Goal: Information Seeking & Learning: Learn about a topic

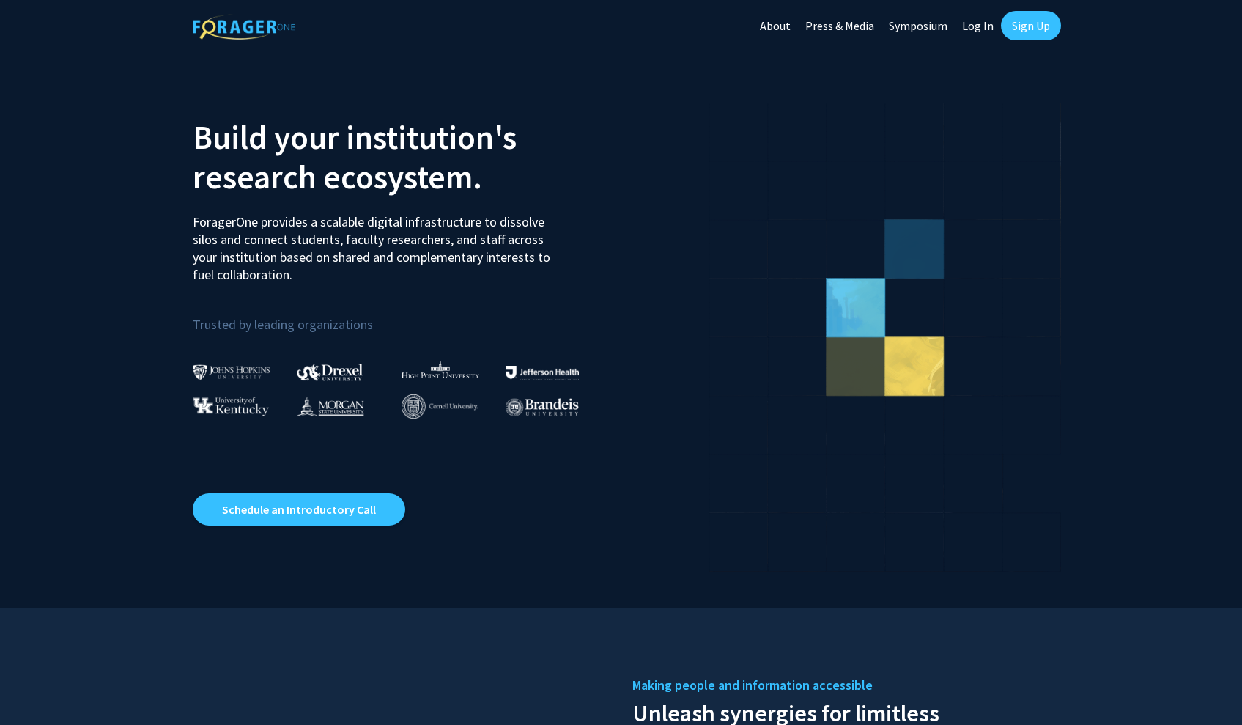
click at [976, 26] on link "Log In" at bounding box center [978, 25] width 46 height 51
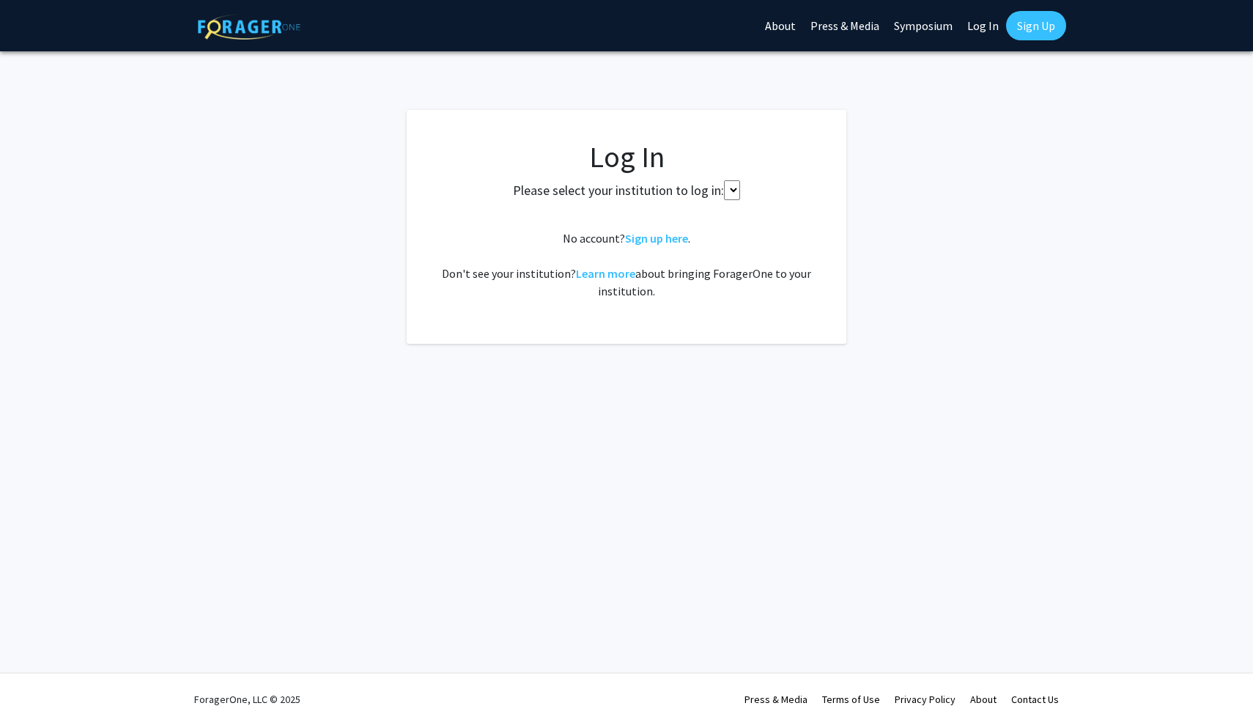
select select
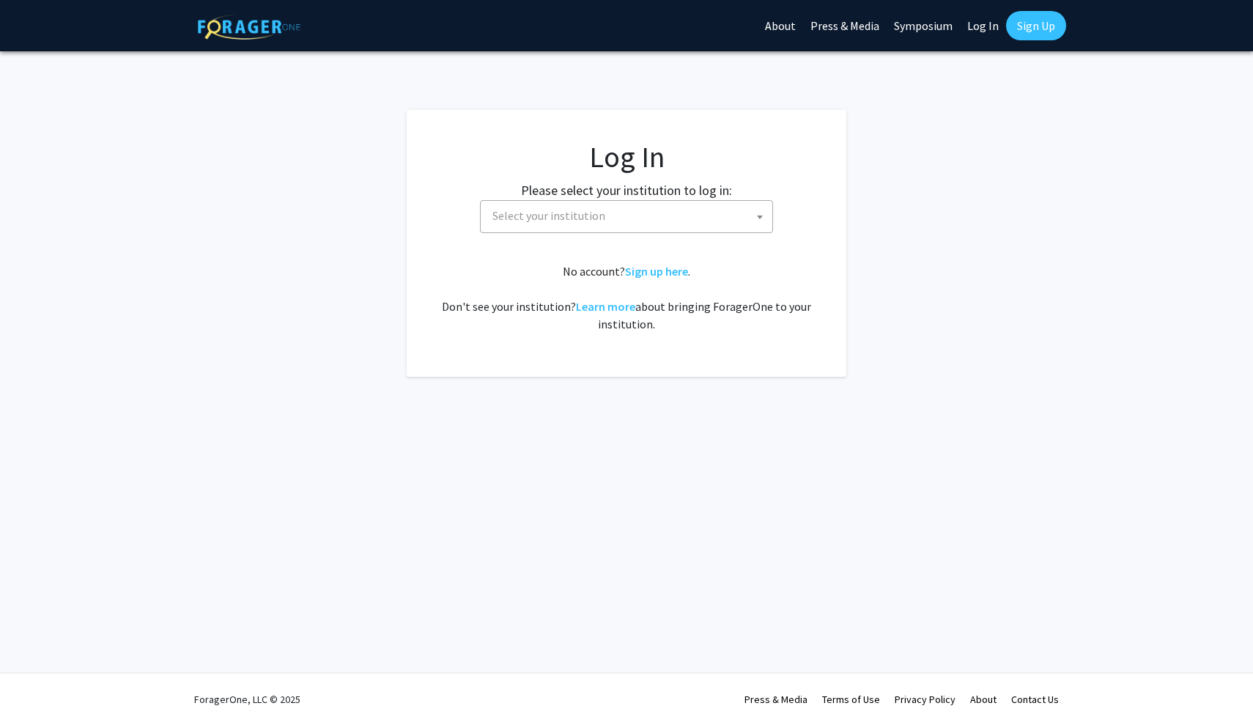
click at [695, 221] on span "Select your institution" at bounding box center [630, 216] width 286 height 30
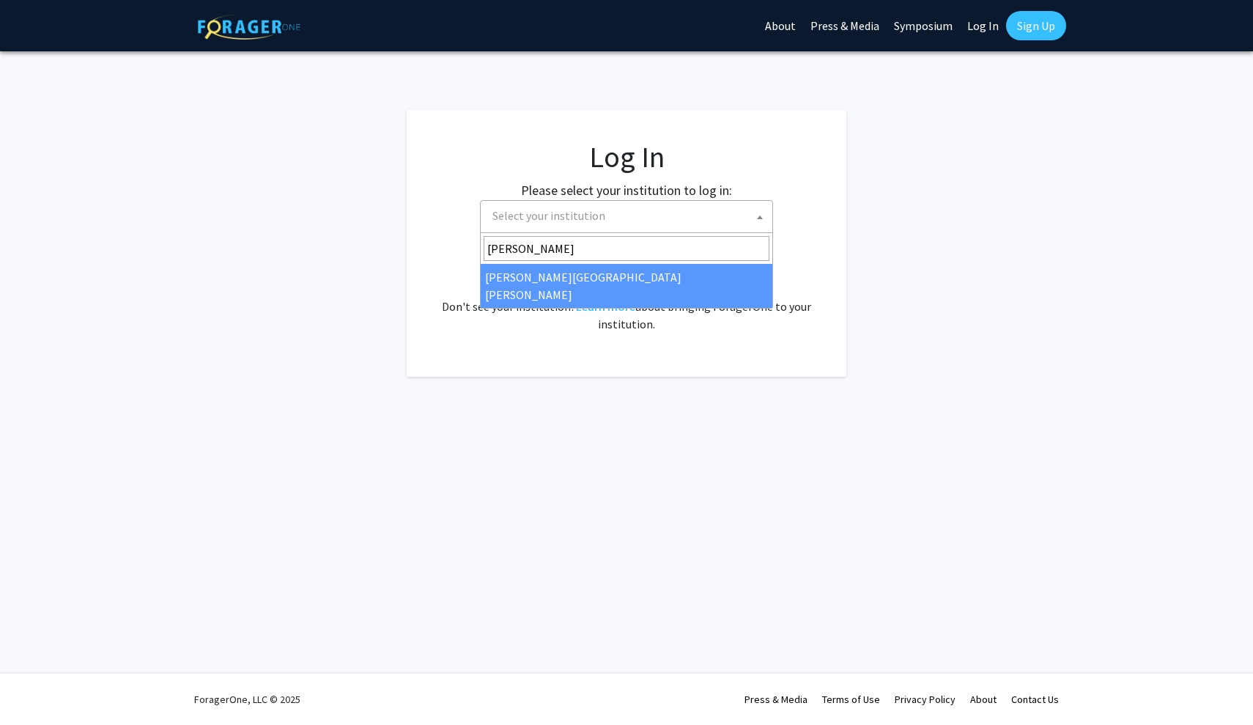
type input "johns"
select select "1"
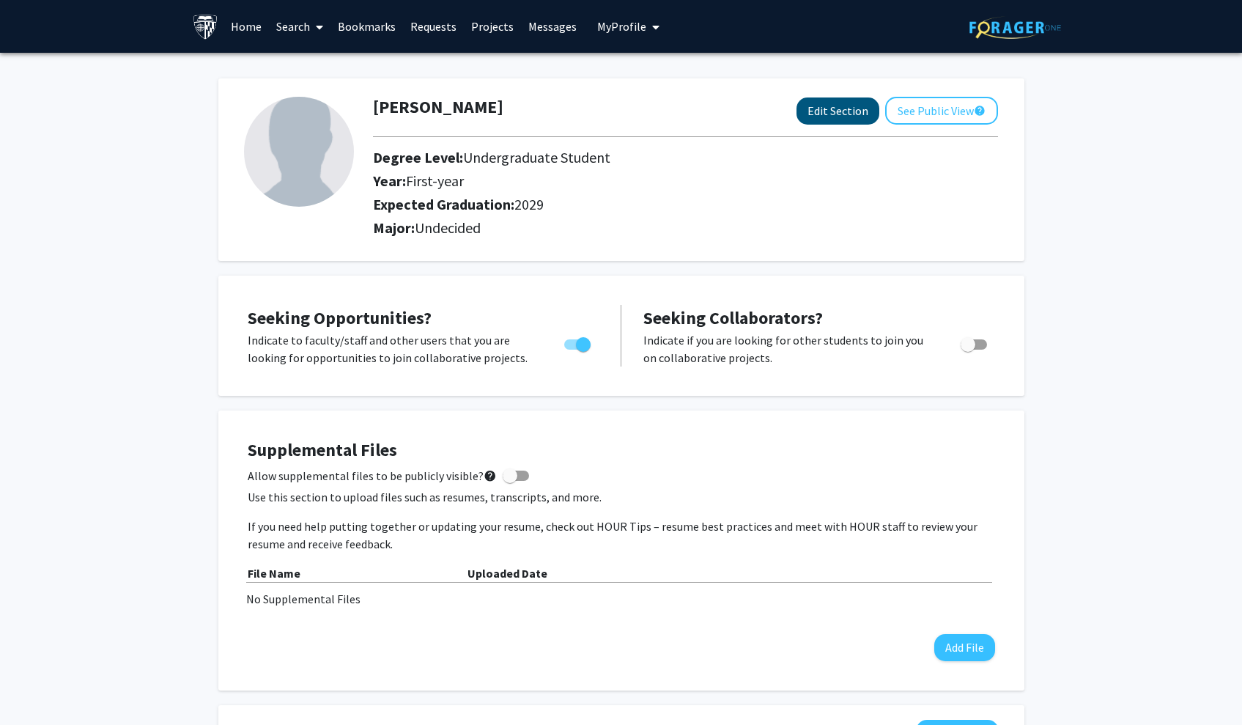
click at [850, 111] on button "Edit Section" at bounding box center [838, 110] width 83 height 27
select select "first-year"
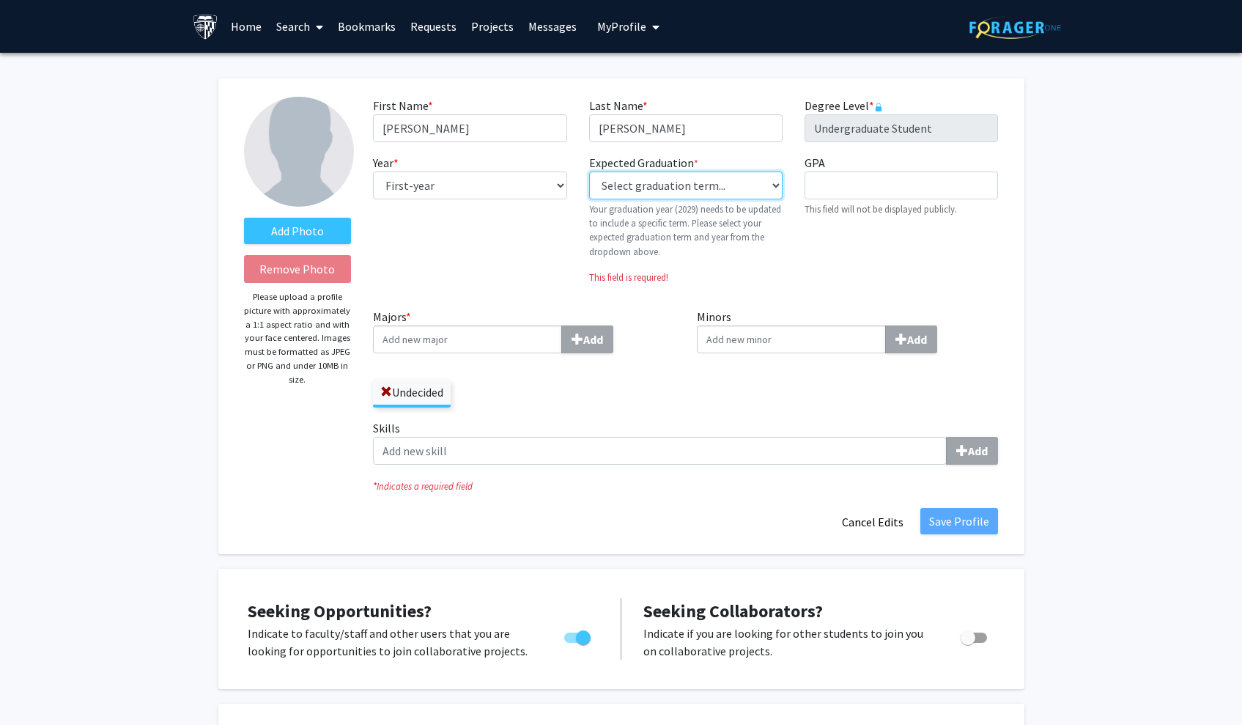
select select "46: spring_2029"
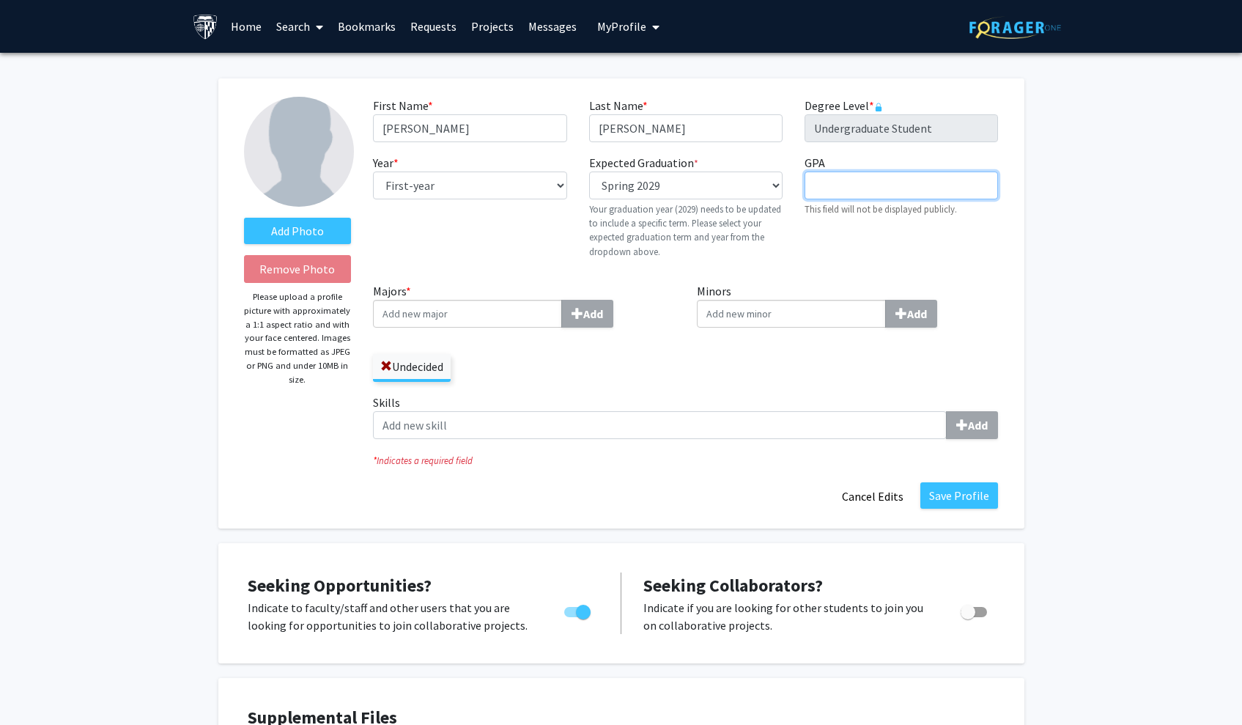
click at [896, 181] on input "GPA required" at bounding box center [902, 186] width 194 height 28
click at [850, 235] on div "GPA required This field will not be displayed publicly." at bounding box center [902, 212] width 216 height 117
click at [520, 309] on input "Majors * Add" at bounding box center [467, 314] width 189 height 28
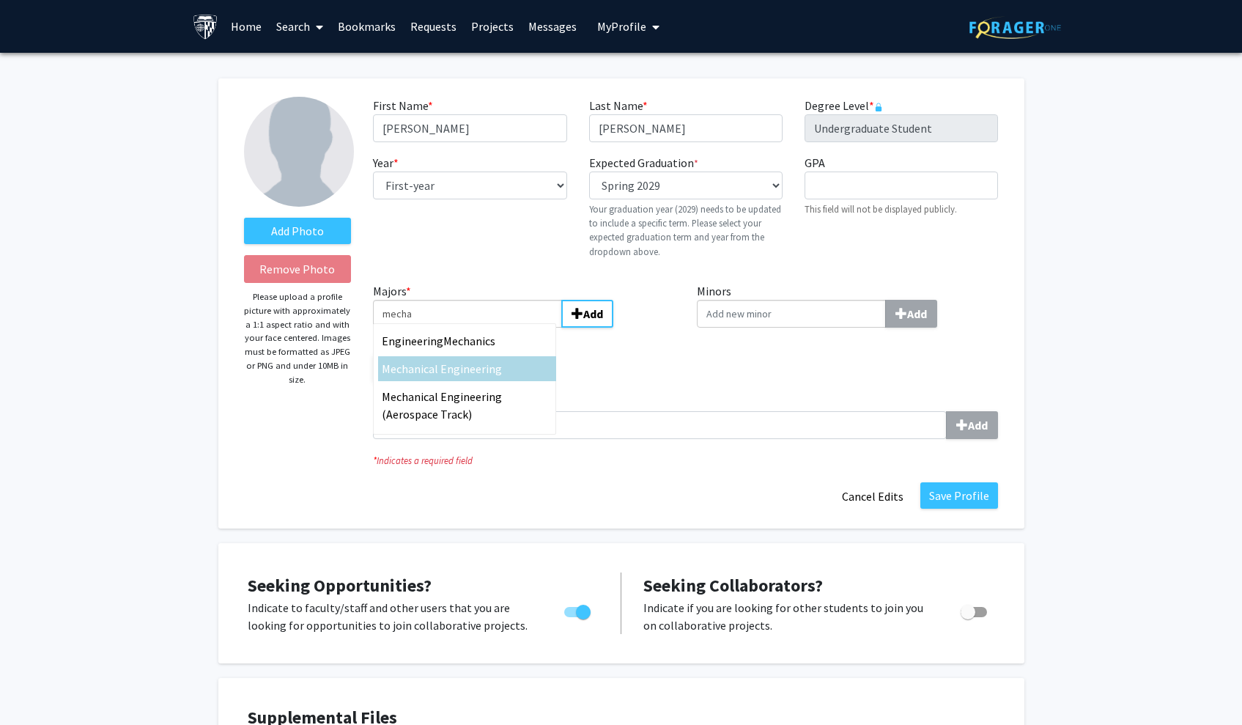
type input "mecha"
click at [463, 369] on span "nical Engineering" at bounding box center [458, 368] width 88 height 15
click at [463, 328] on input "mecha" at bounding box center [467, 314] width 189 height 28
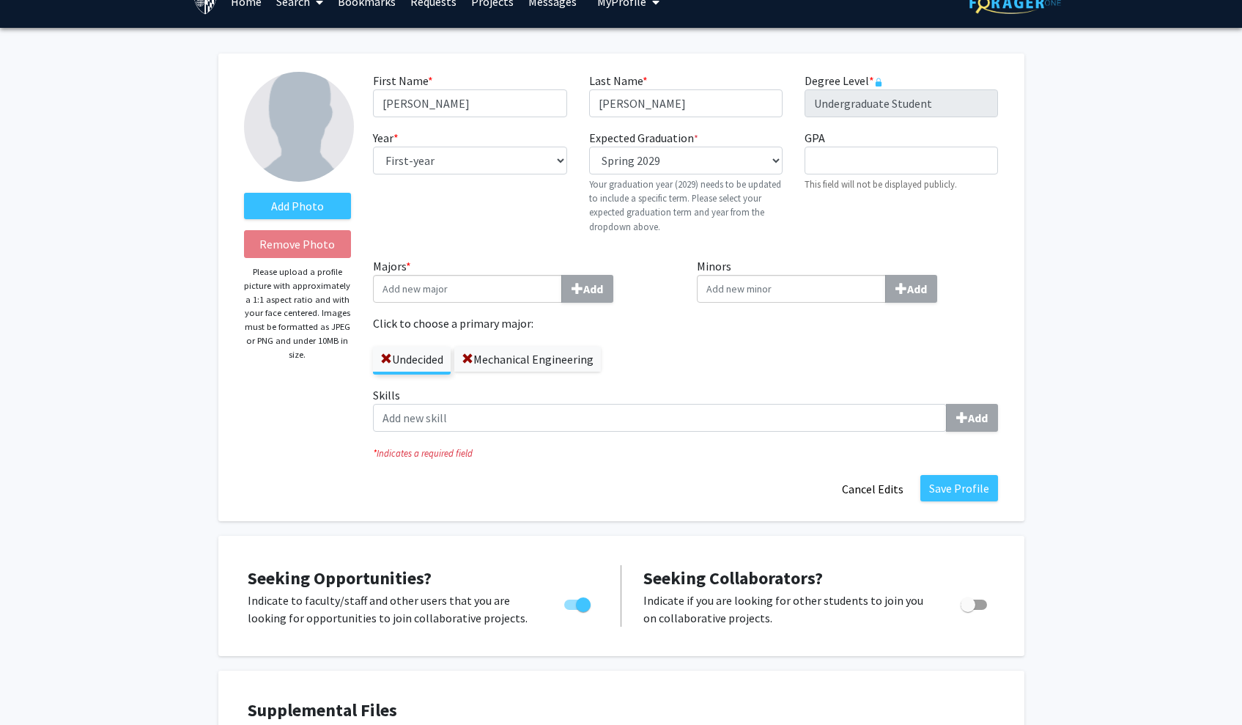
scroll to position [26, 0]
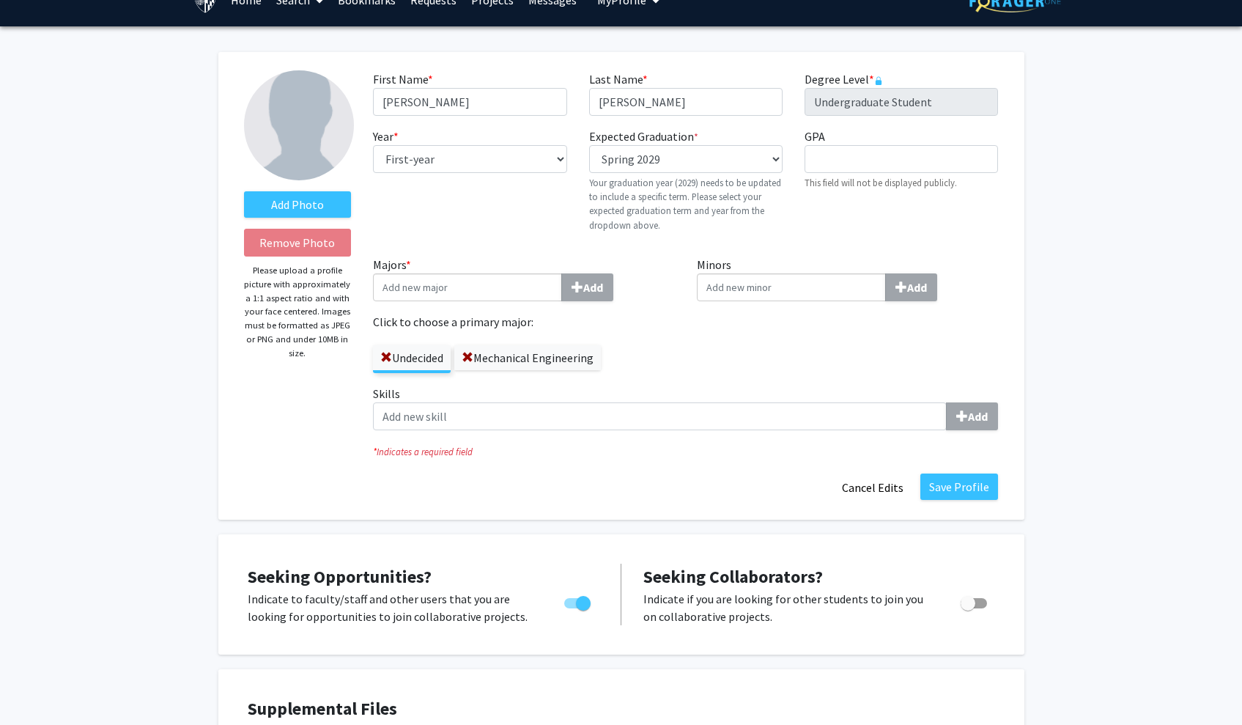
click at [954, 474] on fg-title-edit "First Name * required [PERSON_NAME] Last Name * required Feng Degree Level * re…" at bounding box center [685, 285] width 625 height 431
click at [960, 484] on button "Save Profile" at bounding box center [960, 487] width 78 height 26
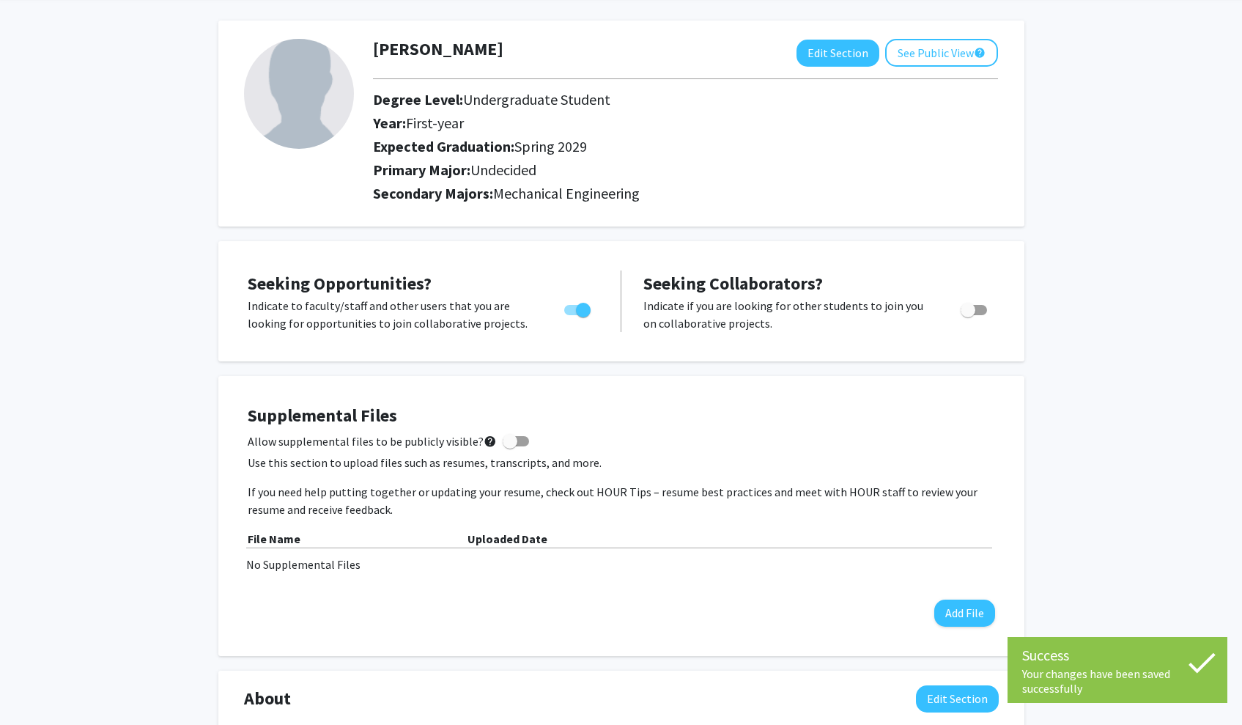
scroll to position [66, 0]
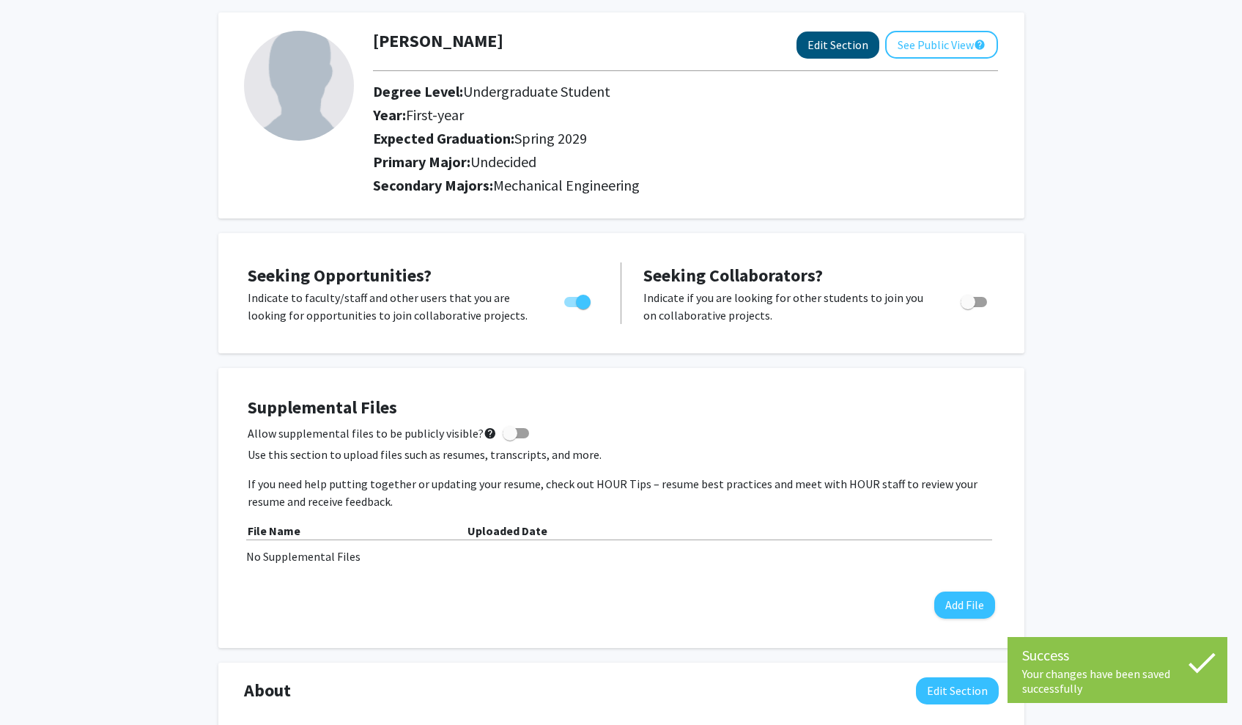
click at [852, 43] on button "Edit Section" at bounding box center [838, 45] width 83 height 27
select select "first-year"
select select "45: spring_2029"
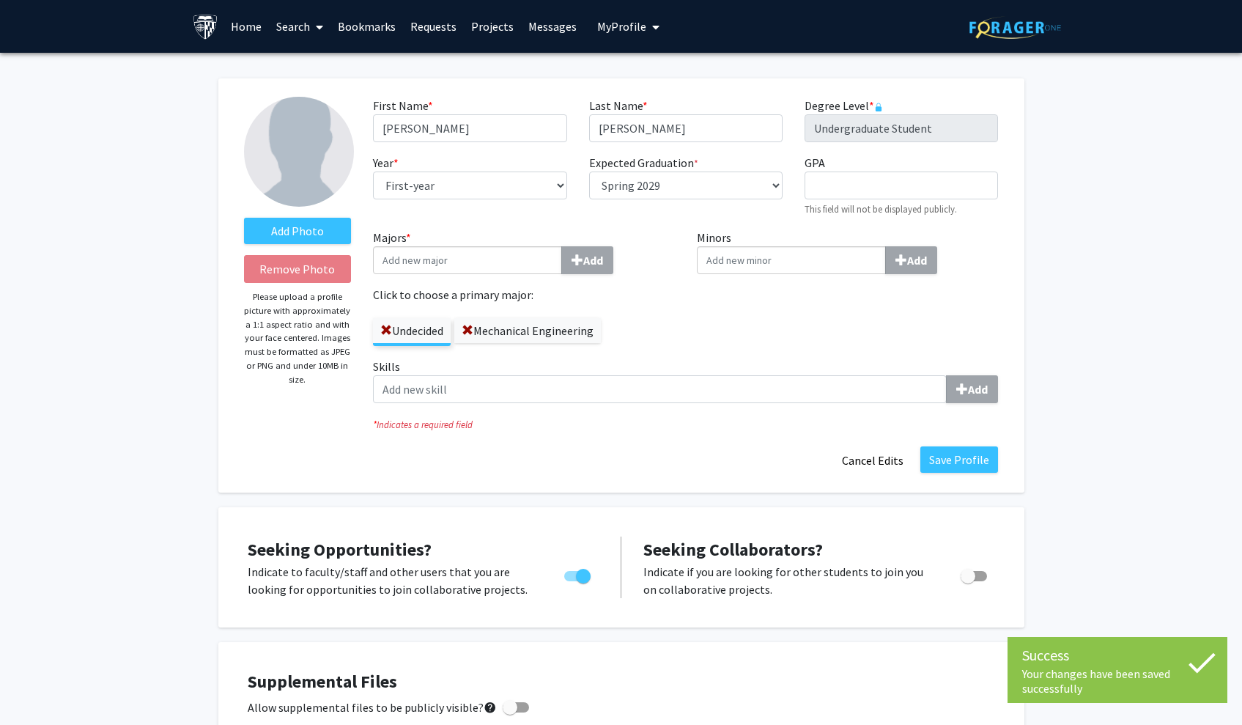
scroll to position [0, 0]
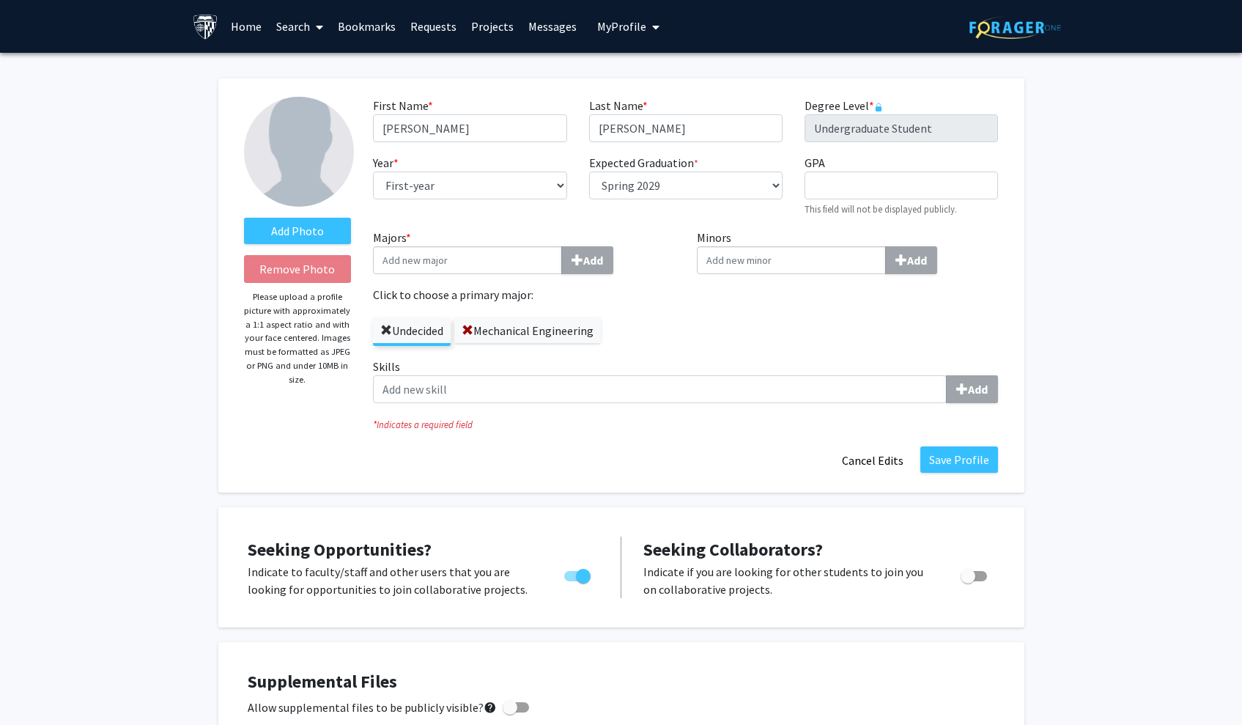
click at [386, 332] on span at bounding box center [386, 331] width 12 height 12
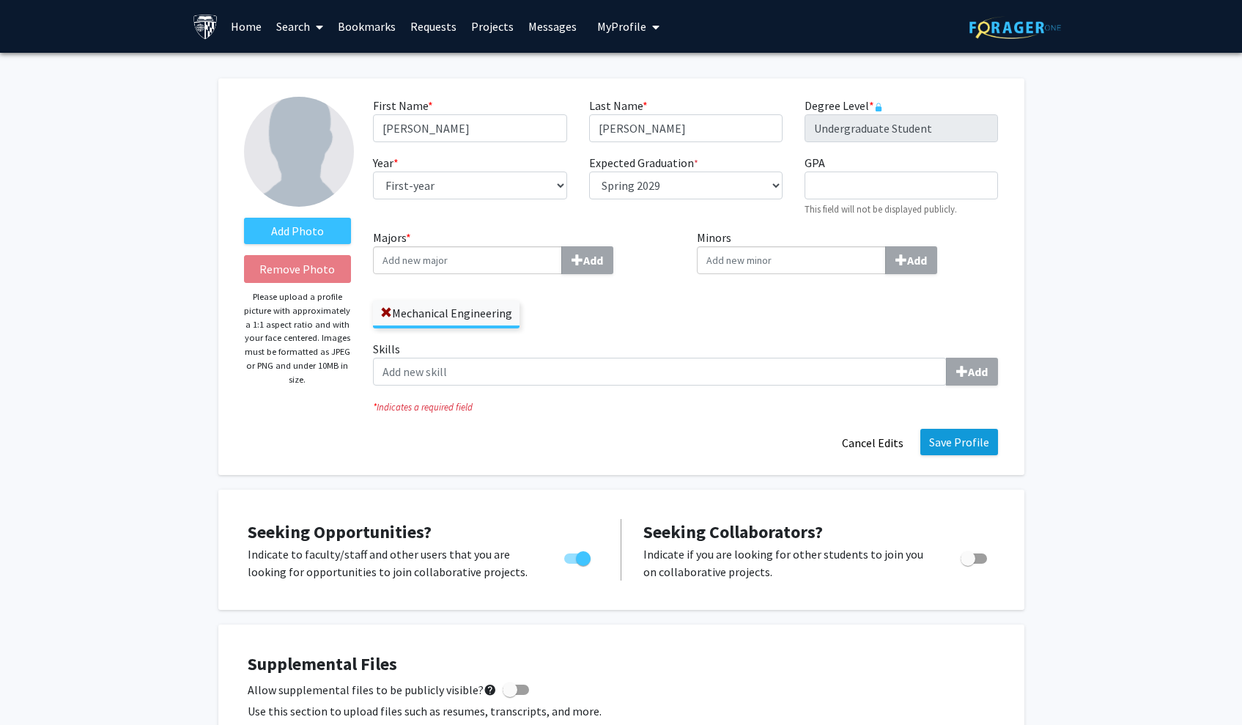
click at [957, 453] on button "Save Profile" at bounding box center [960, 442] width 78 height 26
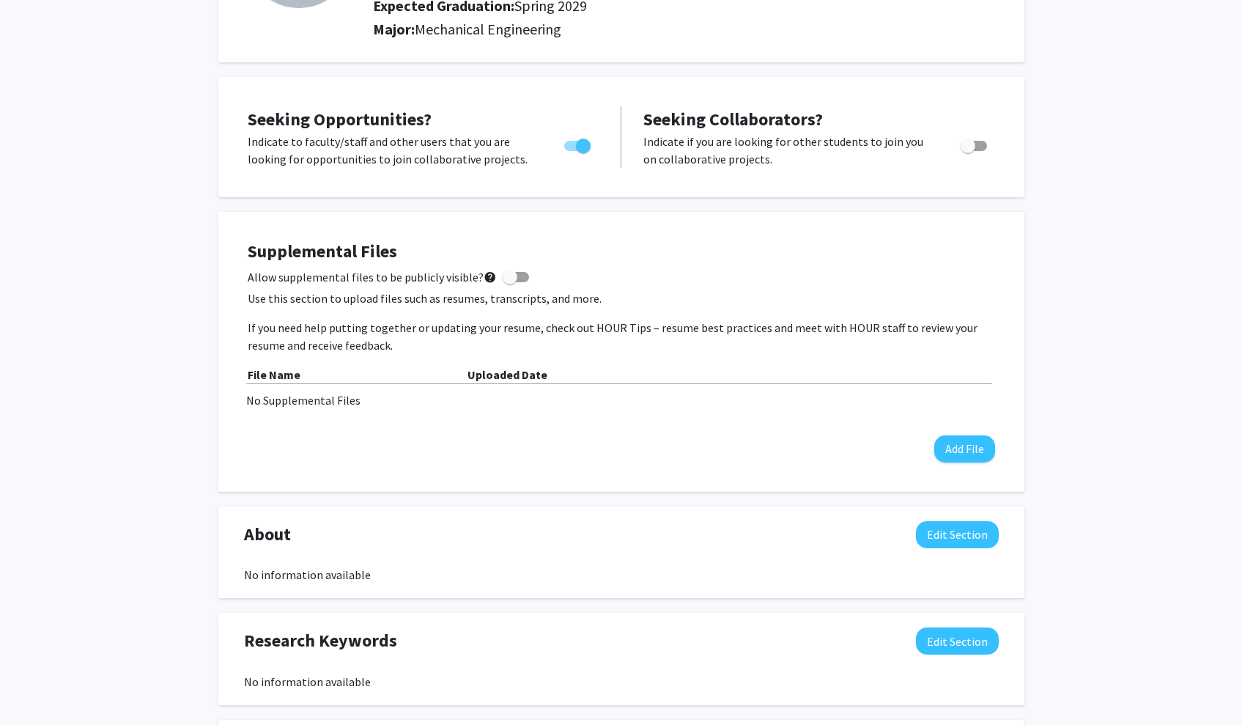
scroll to position [187, 0]
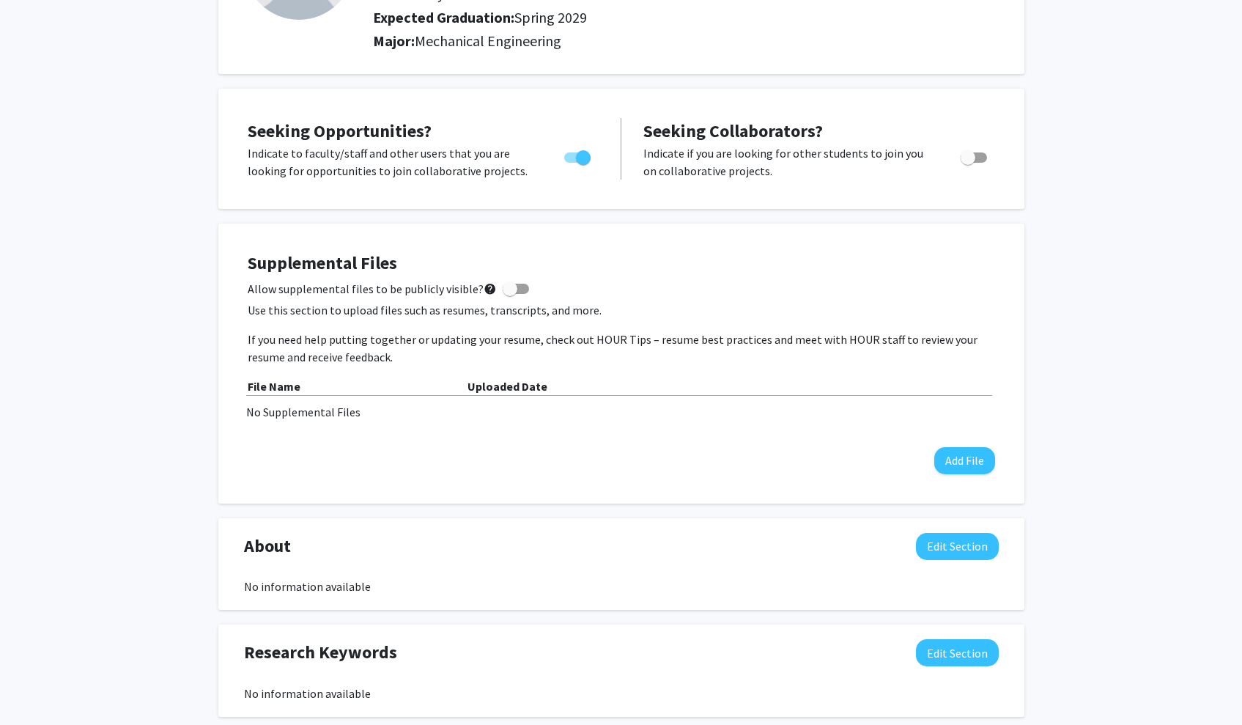
click at [516, 288] on span at bounding box center [516, 289] width 26 height 10
click at [510, 294] on input "Allow supplemental files to be publicly visible? help" at bounding box center [509, 294] width 1 height 1
checkbox input "true"
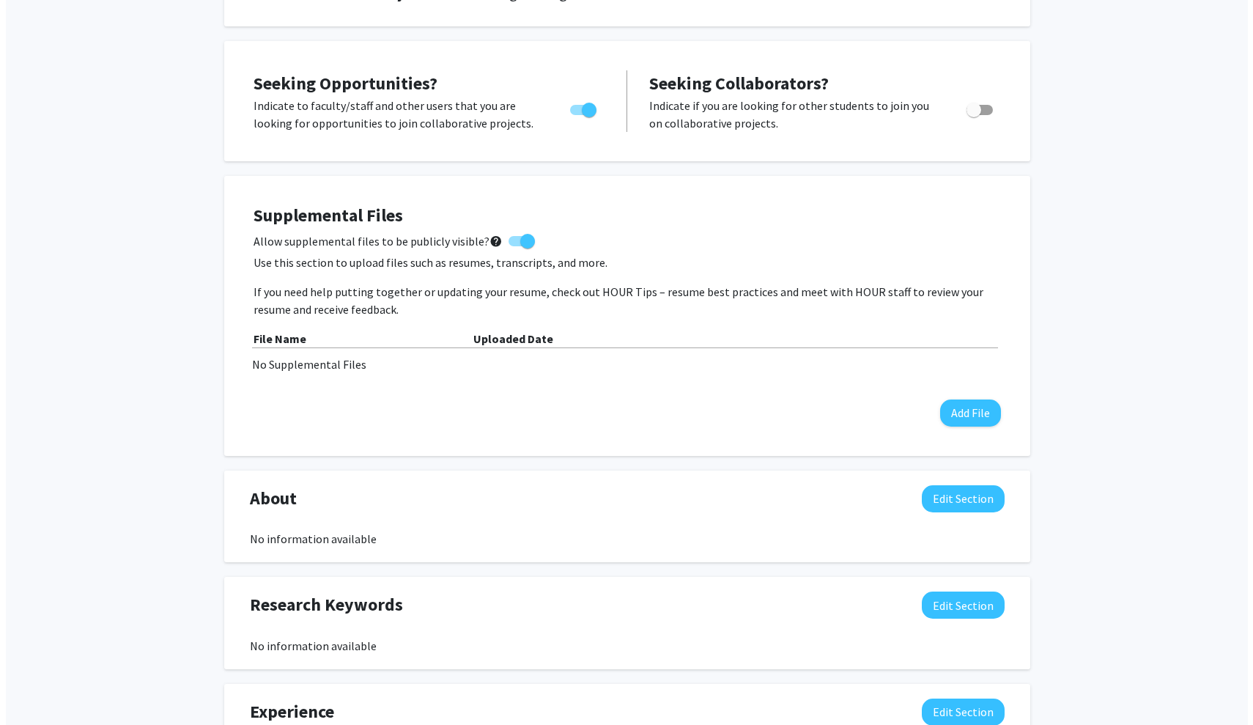
scroll to position [237, 0]
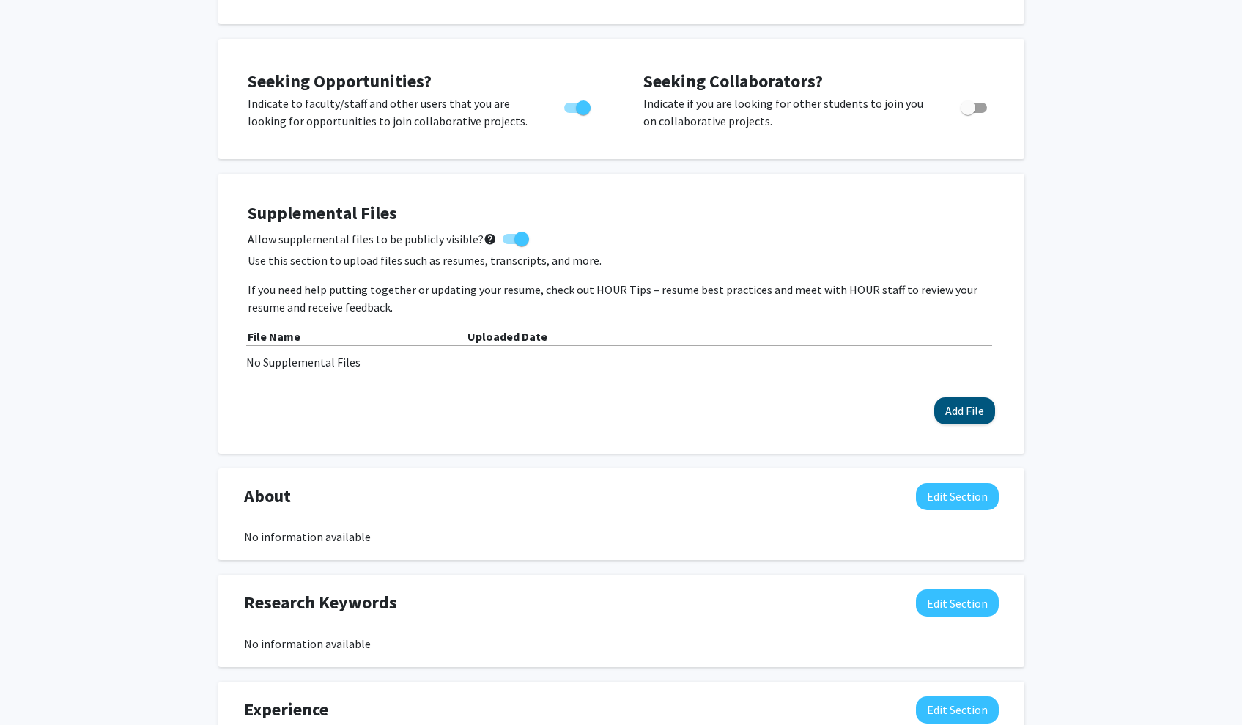
click at [944, 408] on button "Add File" at bounding box center [965, 410] width 61 height 27
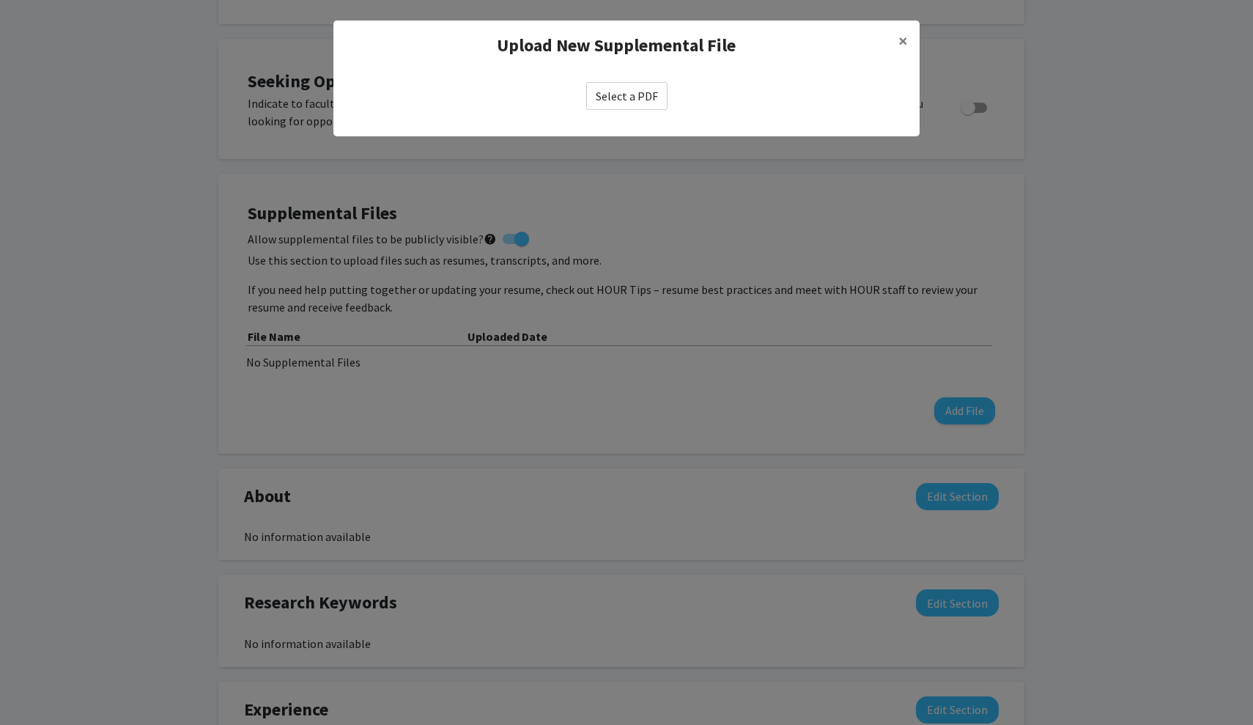
click at [638, 76] on div "Select a PDF" at bounding box center [627, 95] width 586 height 51
click at [638, 84] on label "Select a PDF" at bounding box center [626, 96] width 81 height 28
click at [0, 0] on input "Select a PDF" at bounding box center [0, 0] width 0 height 0
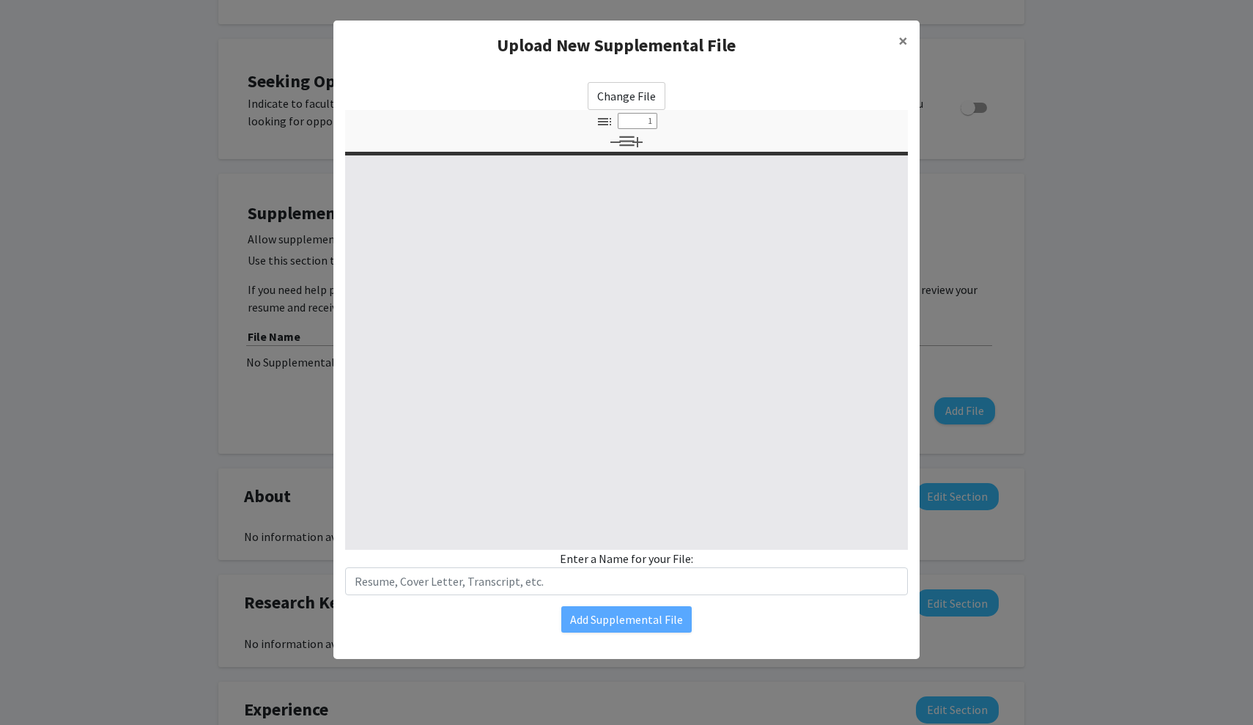
select select "custom"
type input "0"
select select "custom"
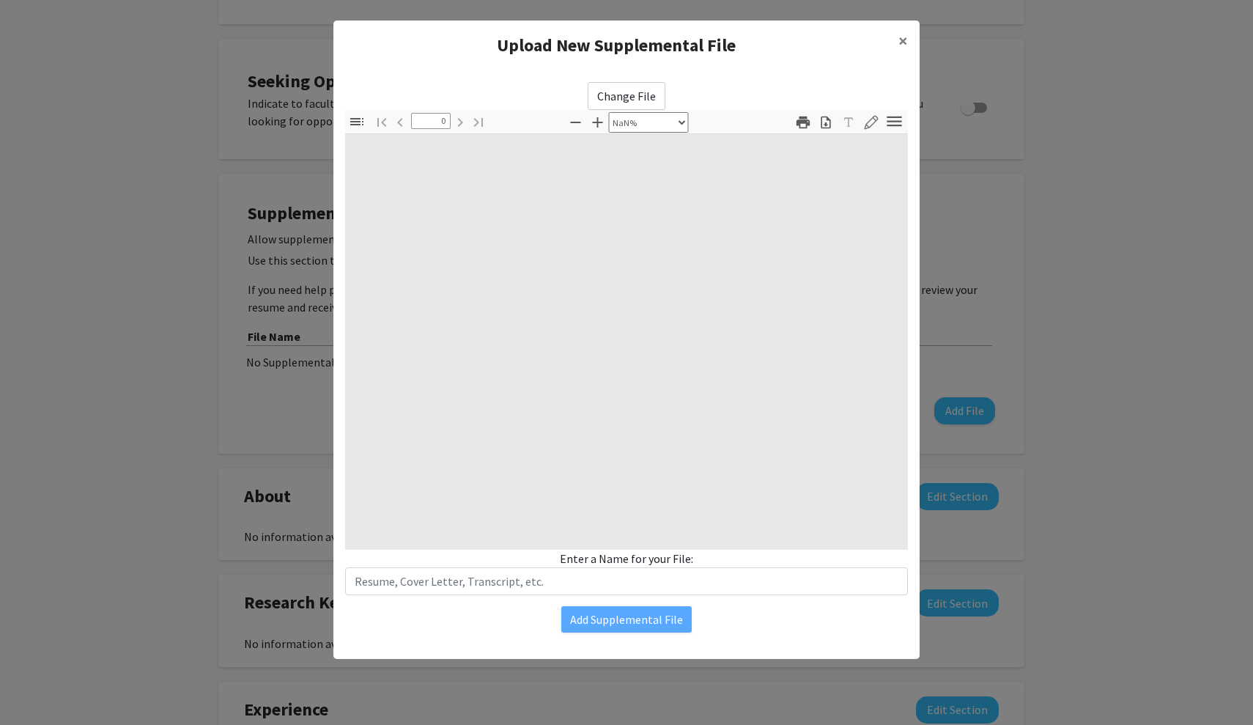
type input "1"
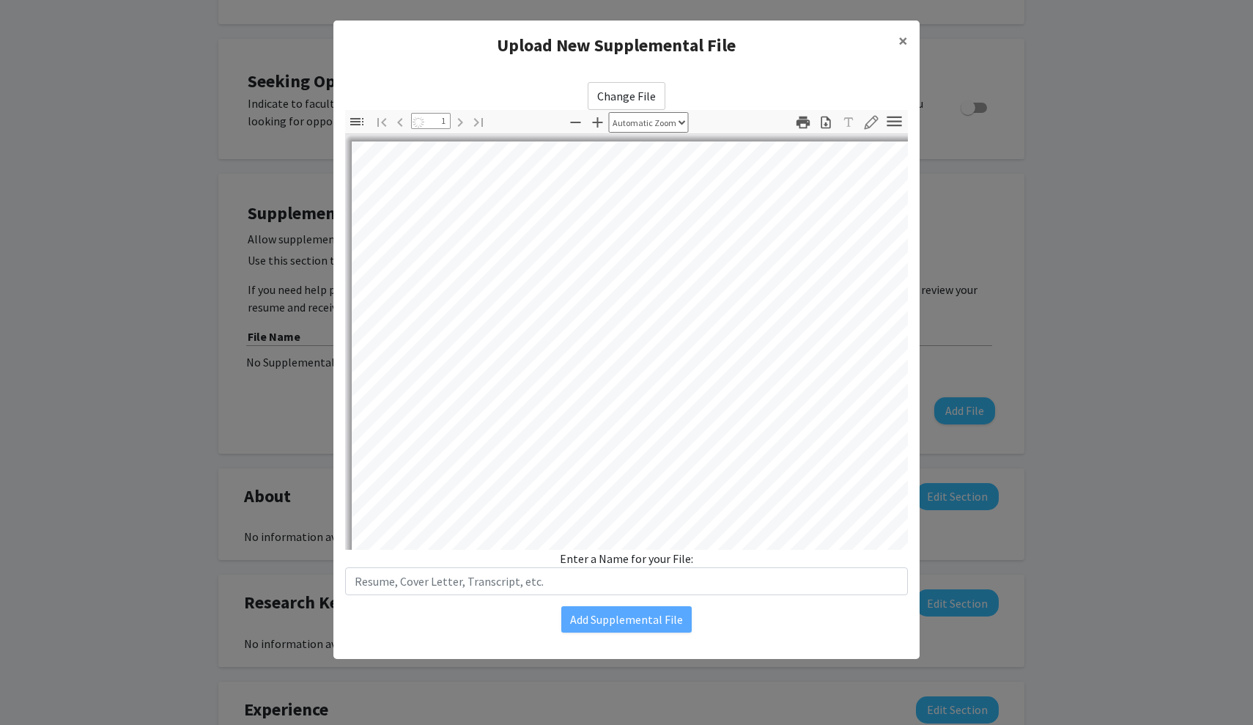
select select "auto"
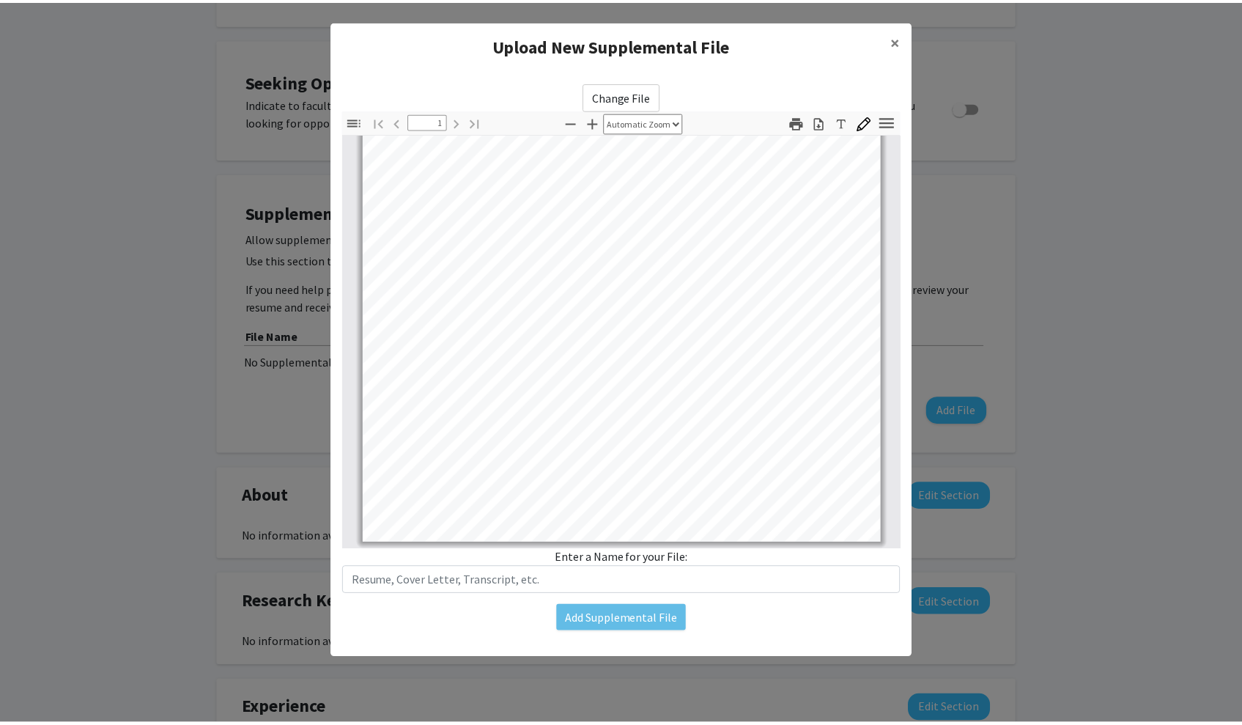
scroll to position [275, 0]
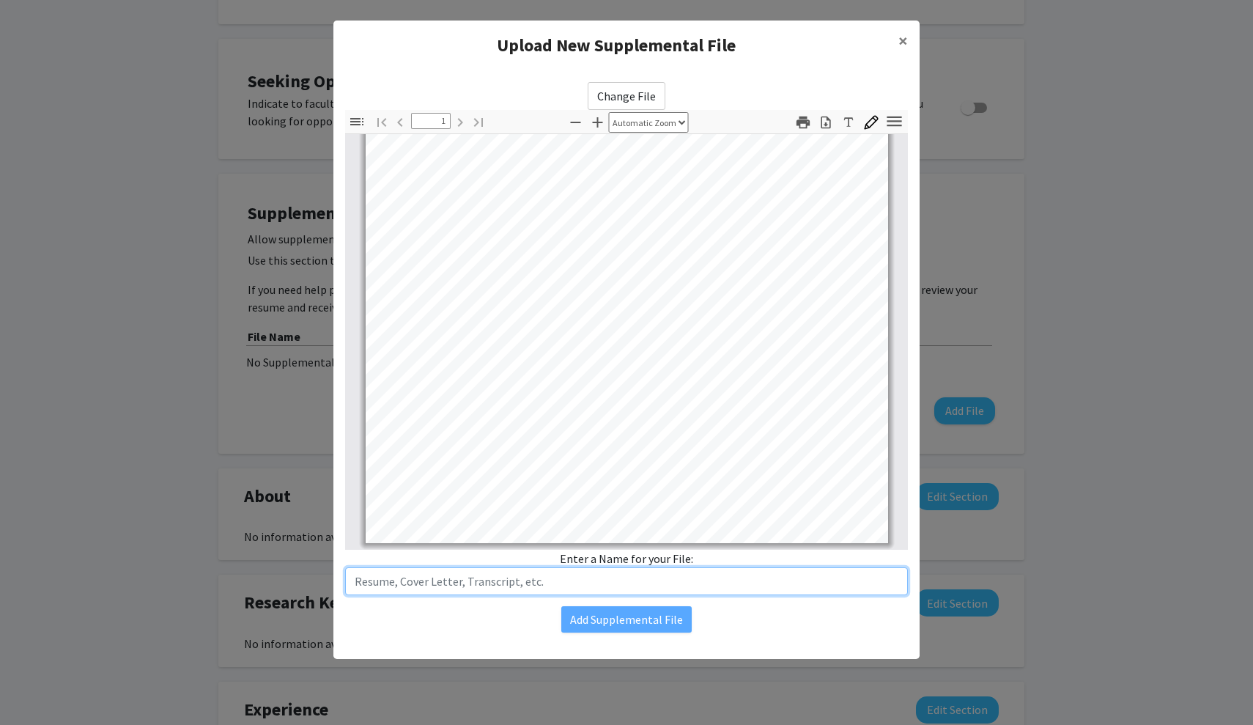
click at [570, 578] on input "text" at bounding box center [626, 581] width 563 height 28
type input "Resume"
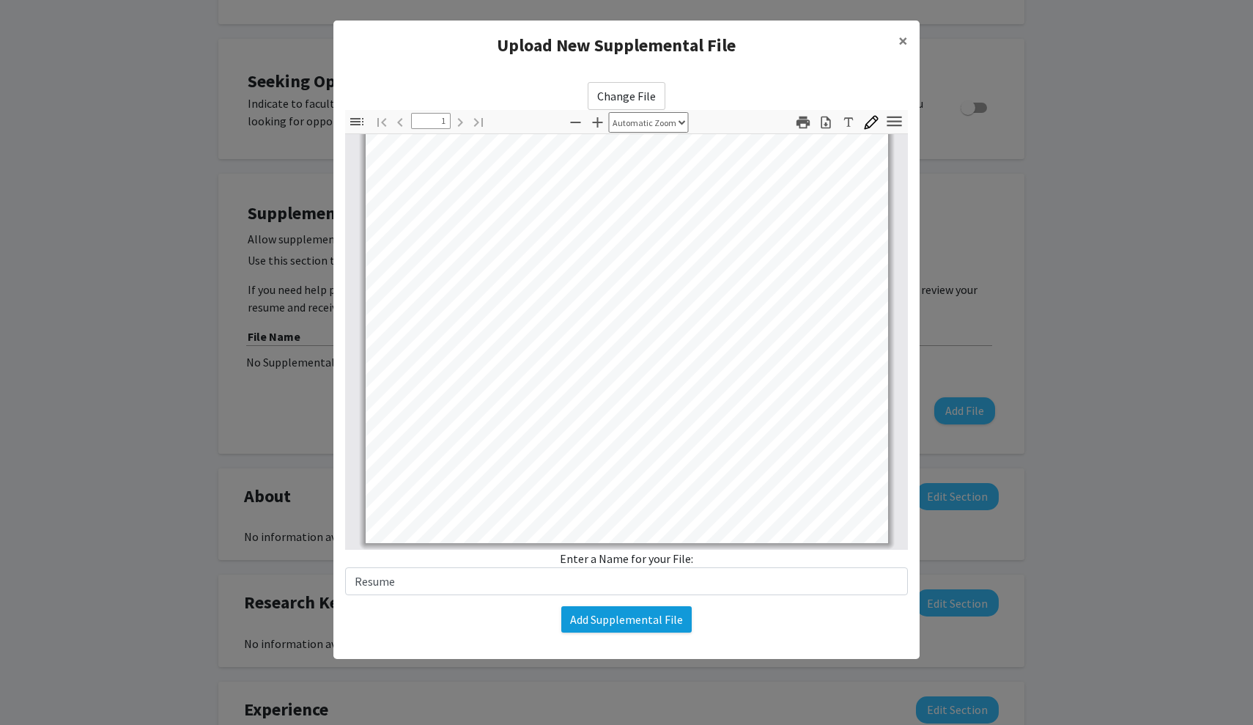
click at [625, 611] on button "Add Supplemental File" at bounding box center [627, 619] width 130 height 26
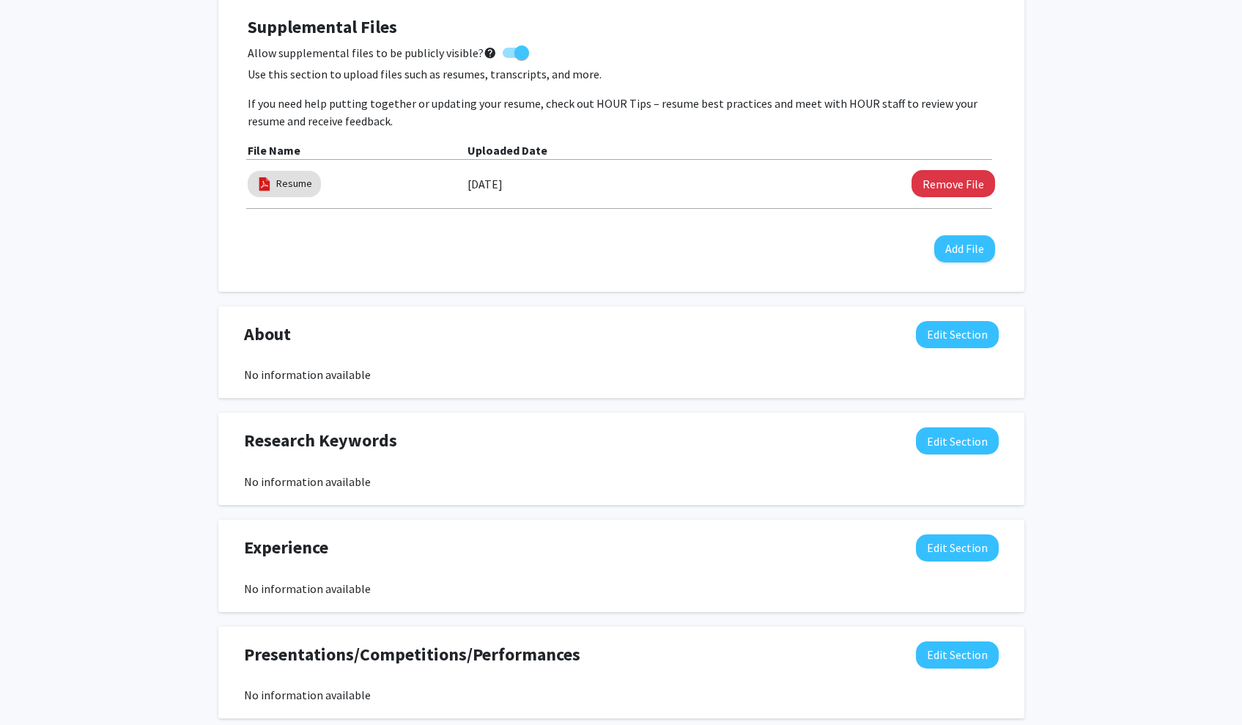
scroll to position [430, 0]
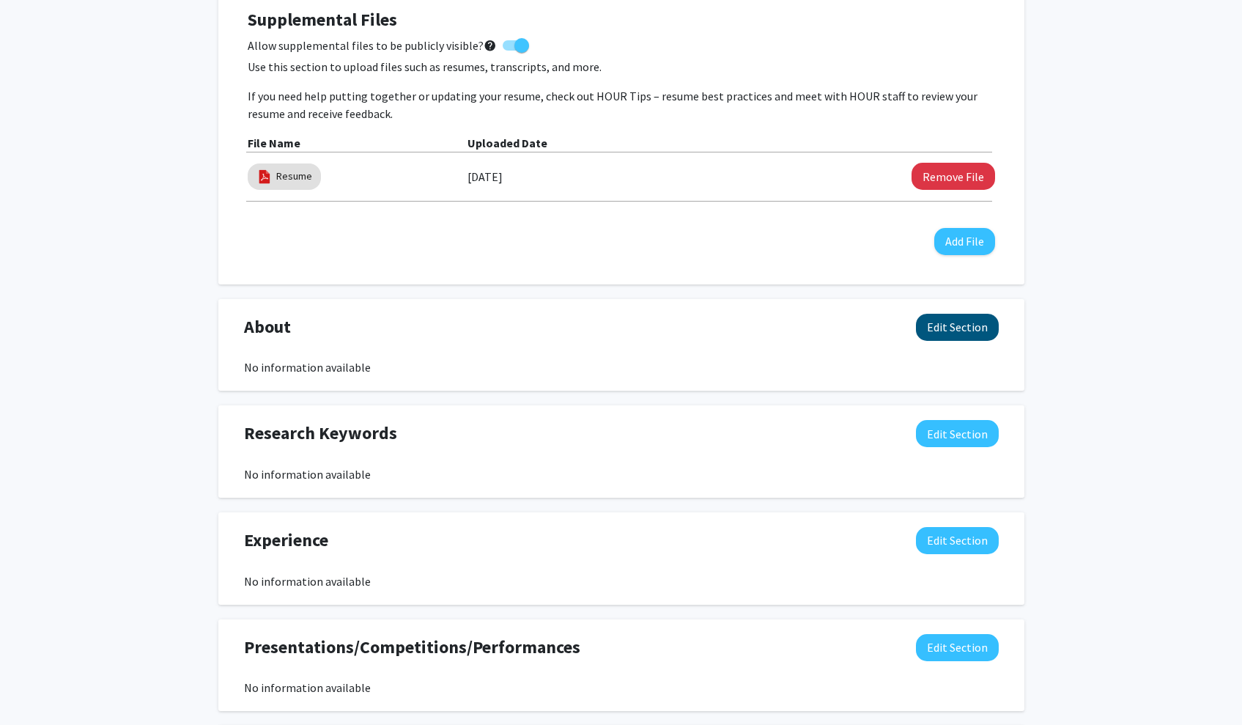
click at [965, 336] on button "Edit Section" at bounding box center [957, 327] width 83 height 27
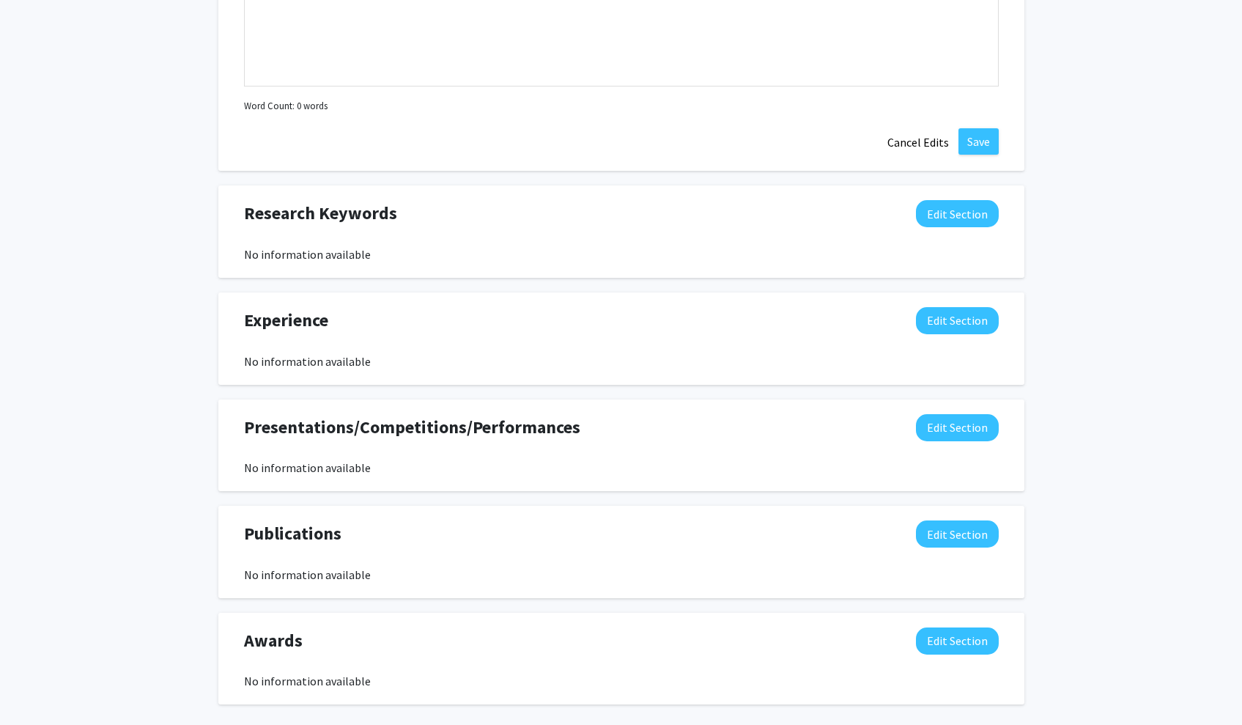
scroll to position [1016, 0]
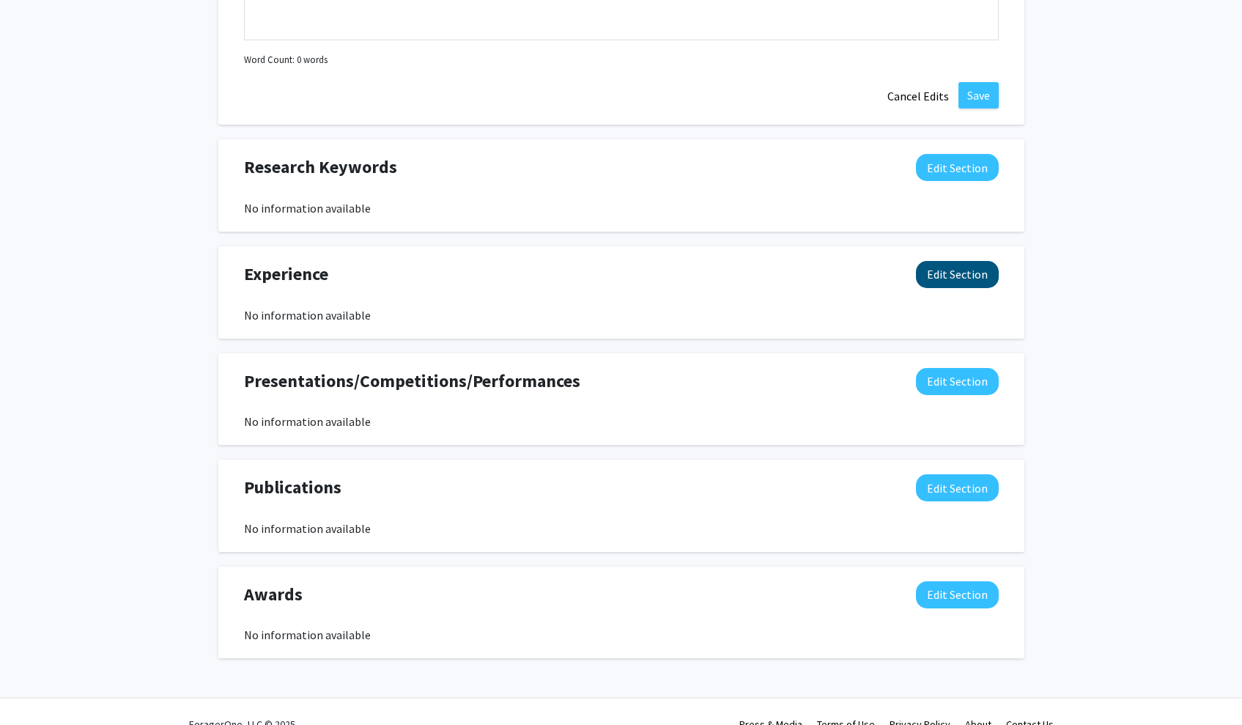
click at [959, 271] on button "Edit Section" at bounding box center [957, 274] width 83 height 27
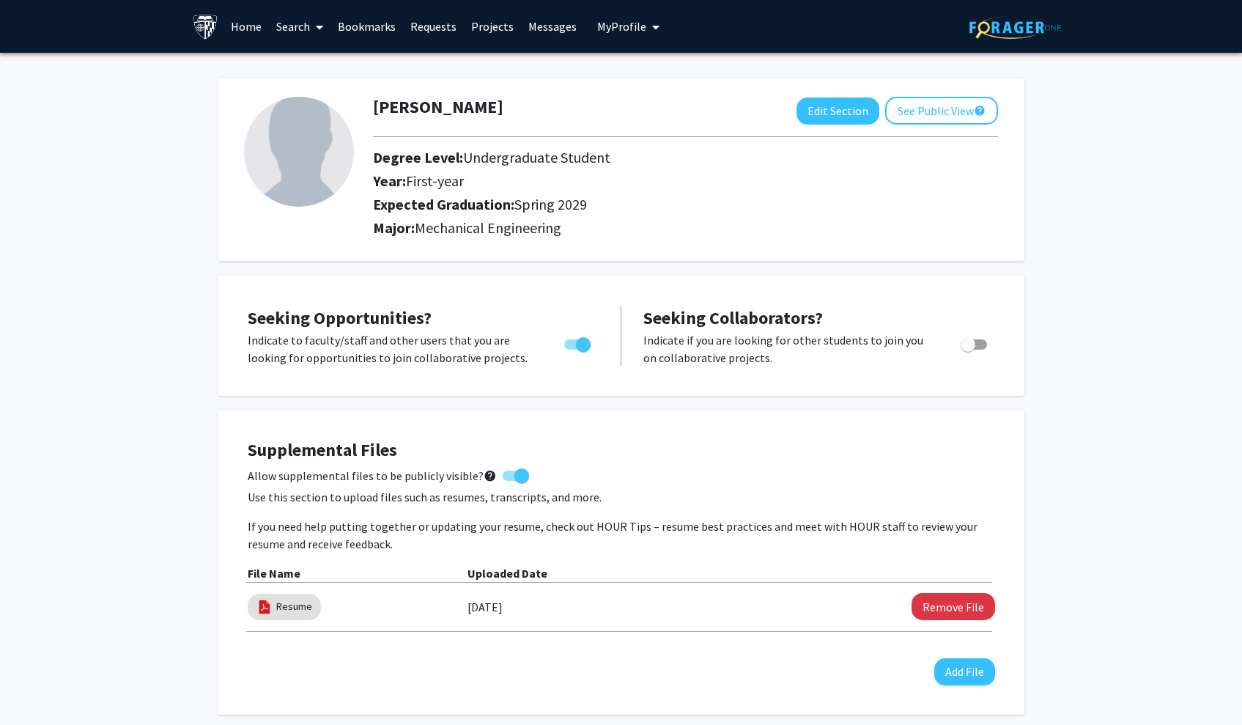
scroll to position [0, 0]
click at [249, 31] on link "Home" at bounding box center [246, 26] width 45 height 51
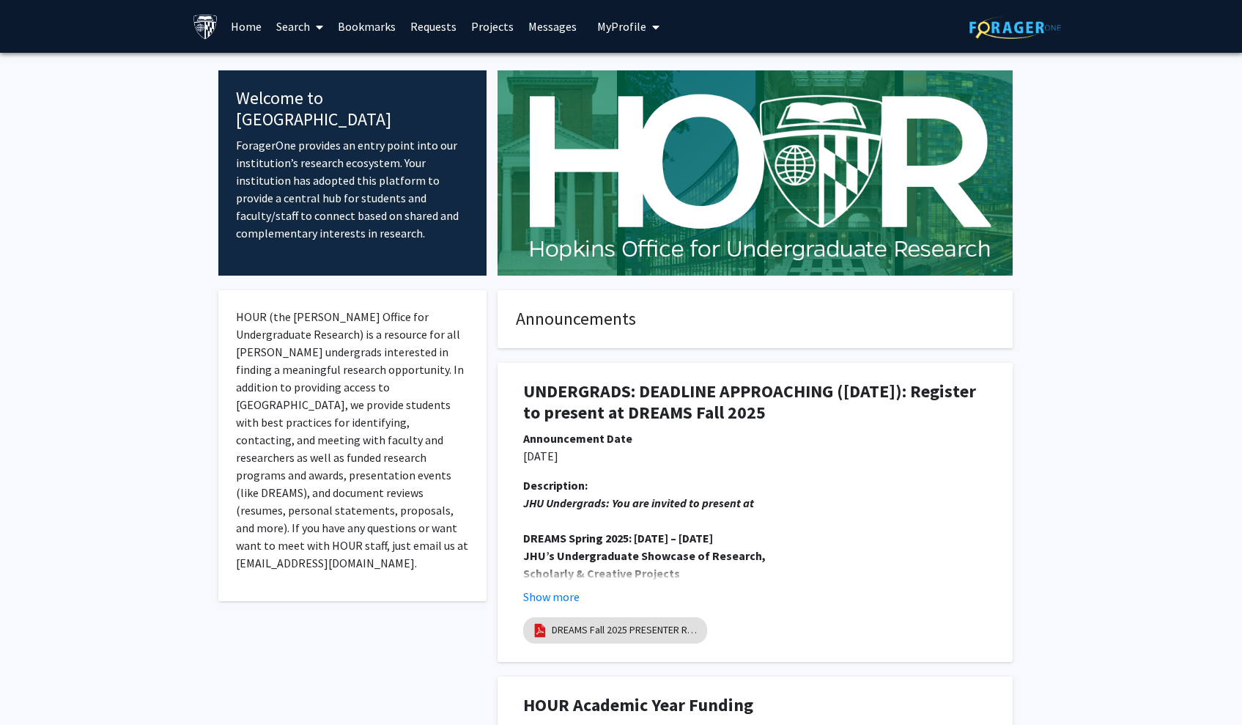
click at [312, 23] on span at bounding box center [316, 26] width 13 height 51
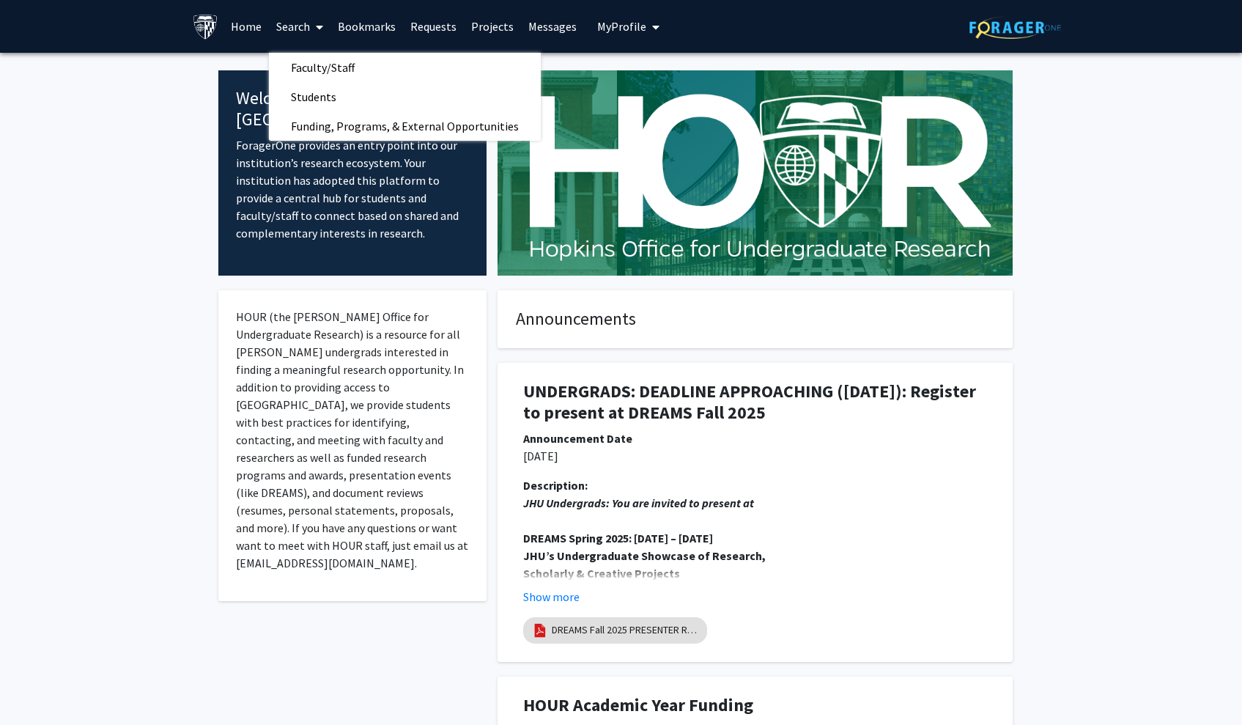
click at [482, 24] on link "Projects" at bounding box center [492, 26] width 57 height 51
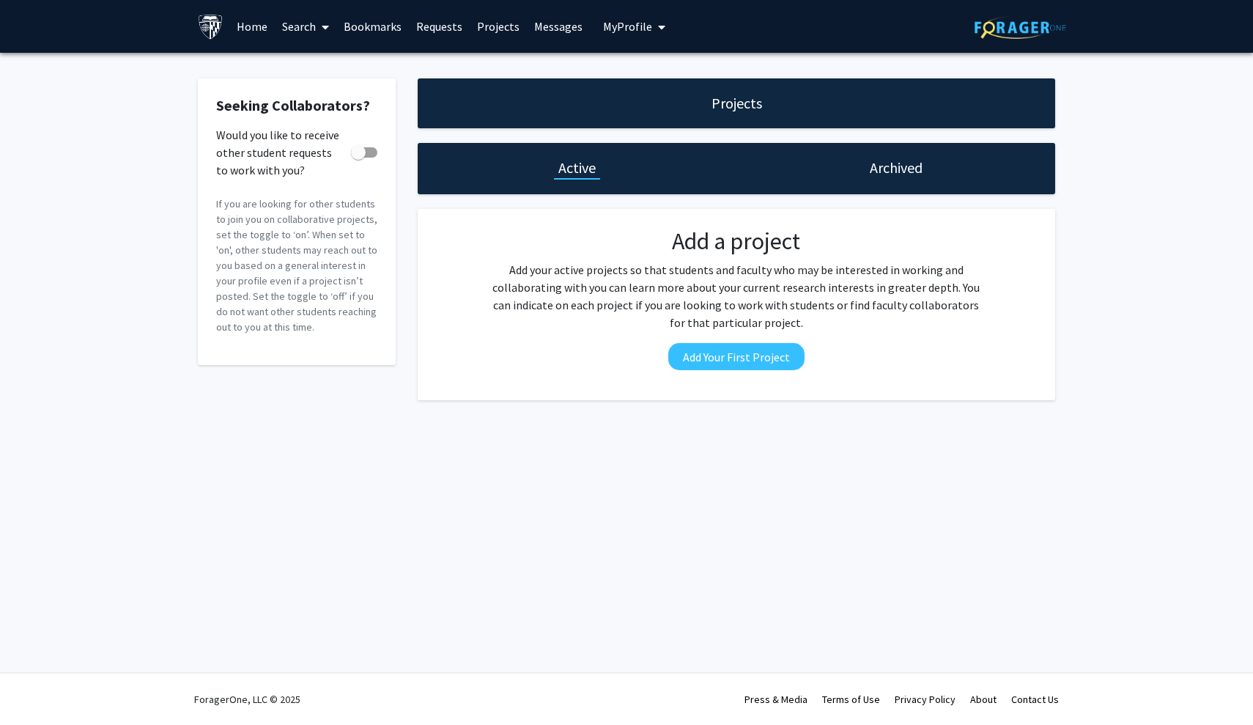
click at [320, 33] on span at bounding box center [322, 26] width 13 height 51
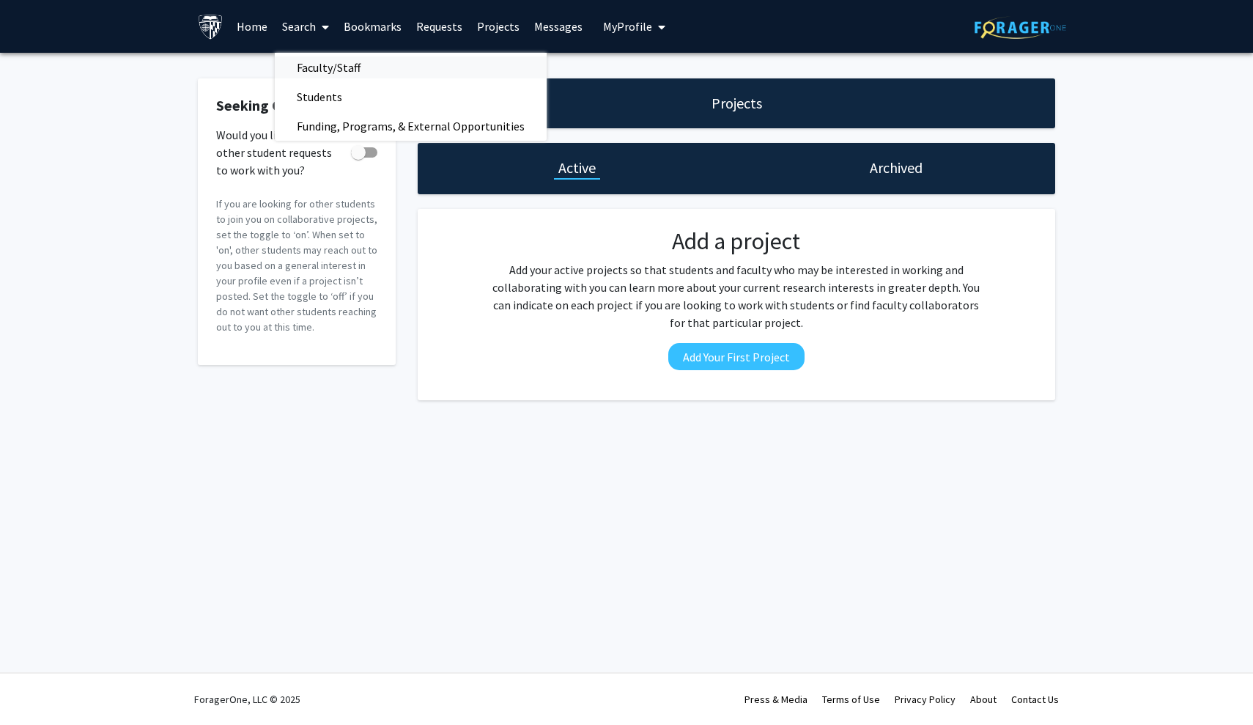
click at [350, 66] on span "Faculty/Staff" at bounding box center [329, 67] width 108 height 29
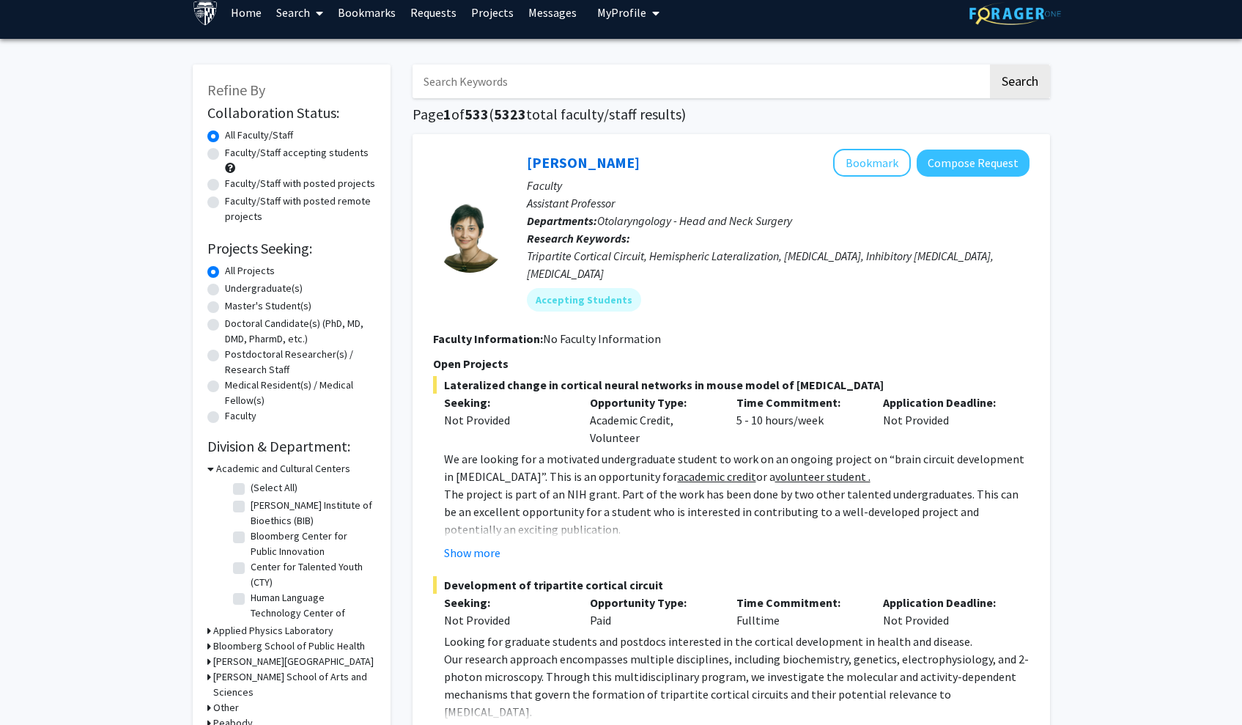
scroll to position [2, 0]
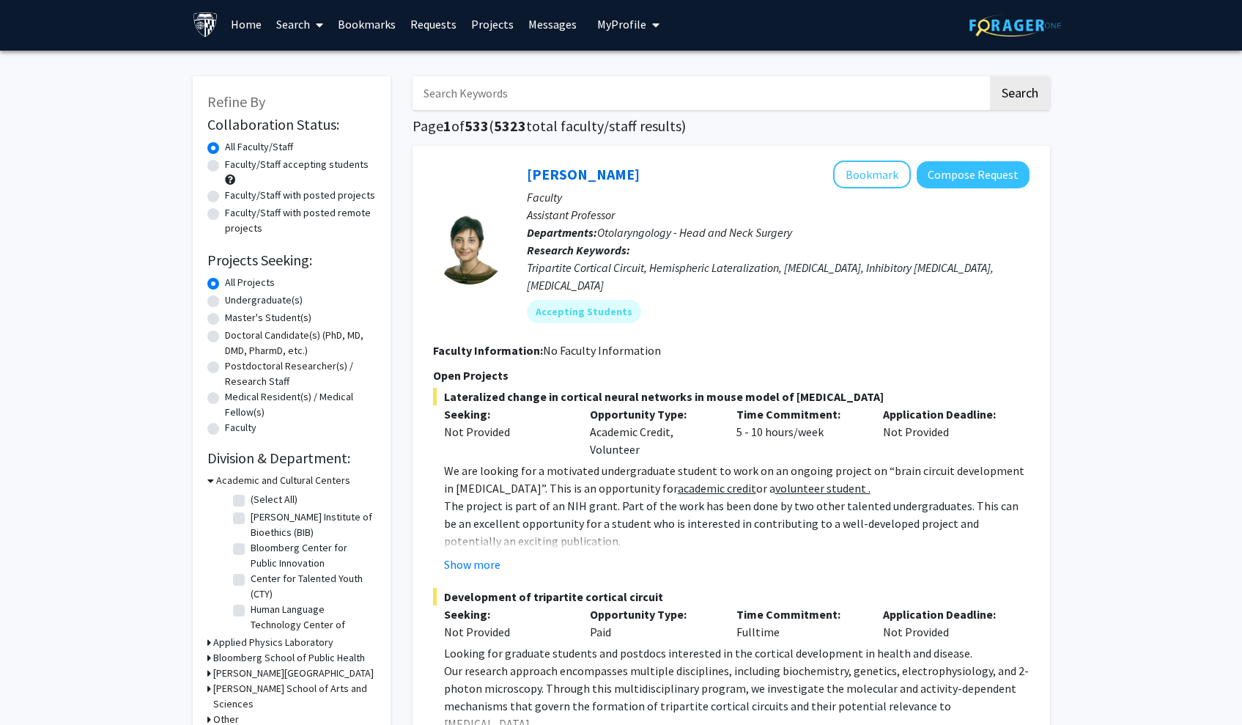
click at [280, 301] on label "Undergraduate(s)" at bounding box center [264, 299] width 78 height 15
click at [235, 301] on input "Undergraduate(s)" at bounding box center [230, 297] width 10 height 10
radio input "true"
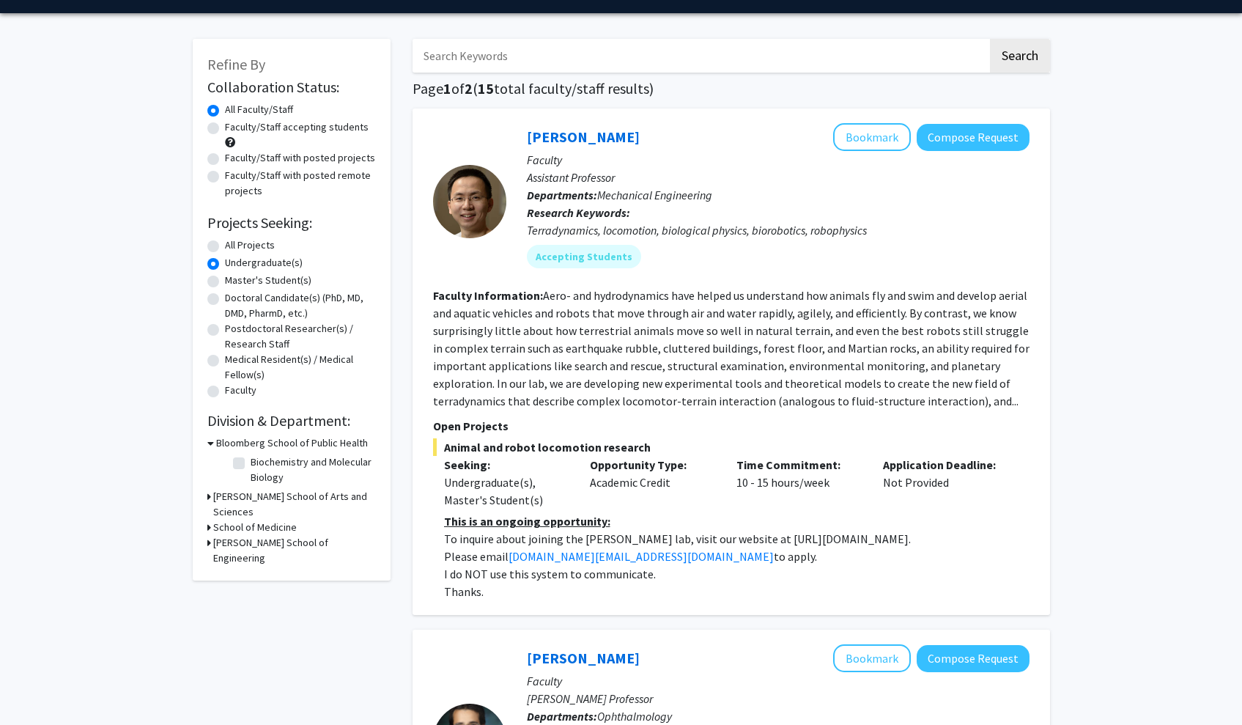
scroll to position [43, 0]
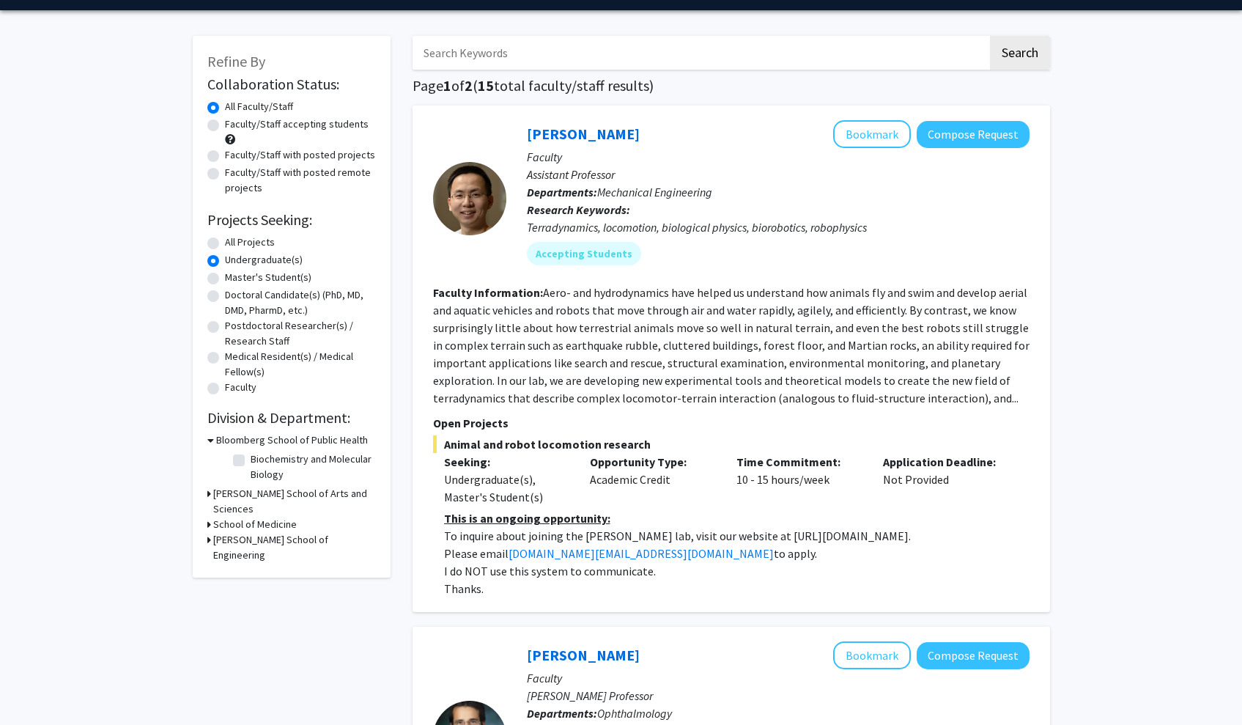
click at [258, 532] on h3 "[PERSON_NAME] School of Engineering" at bounding box center [294, 547] width 163 height 31
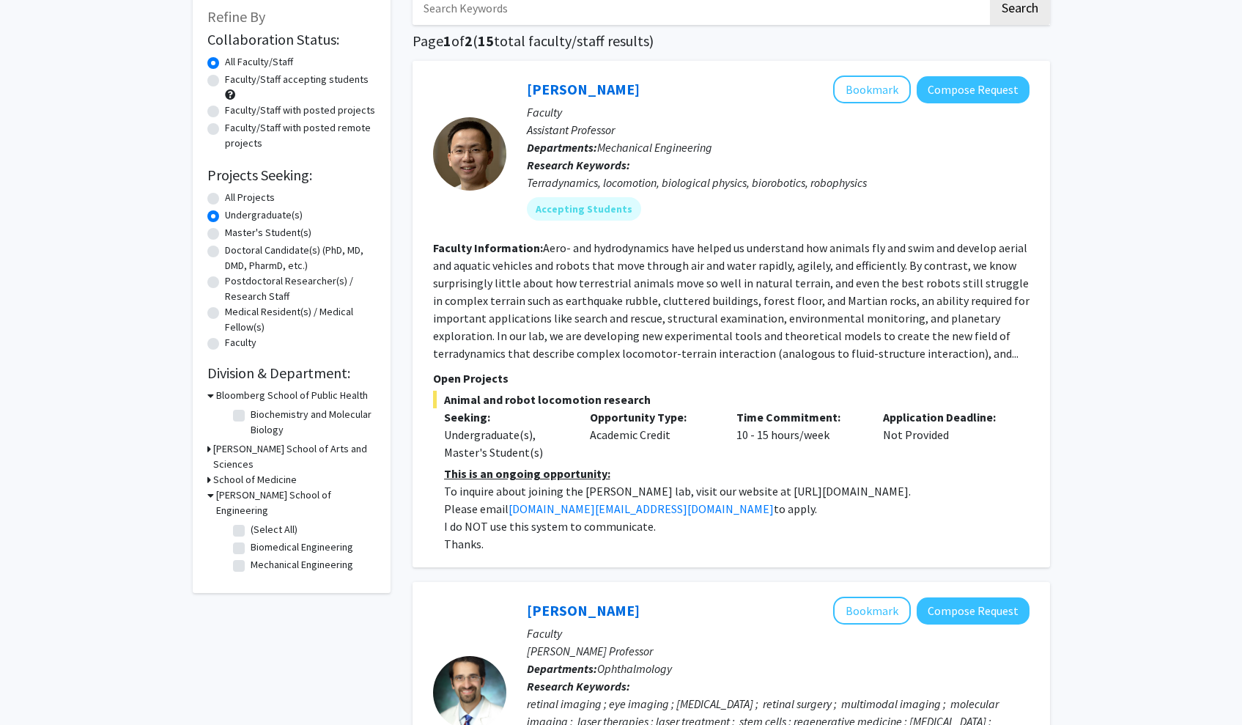
scroll to position [88, 0]
click at [251, 556] on label "Mechanical Engineering" at bounding box center [302, 563] width 103 height 15
click at [251, 556] on input "Mechanical Engineering" at bounding box center [256, 561] width 10 height 10
checkbox input "true"
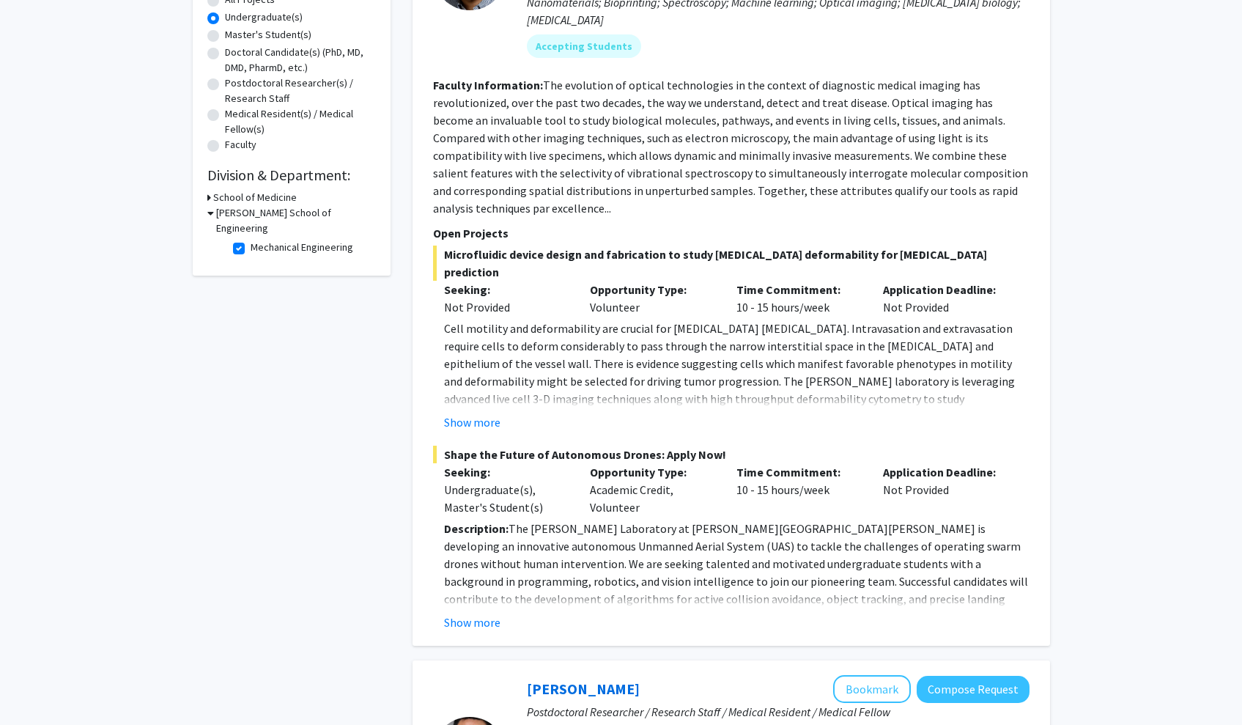
scroll to position [301, 0]
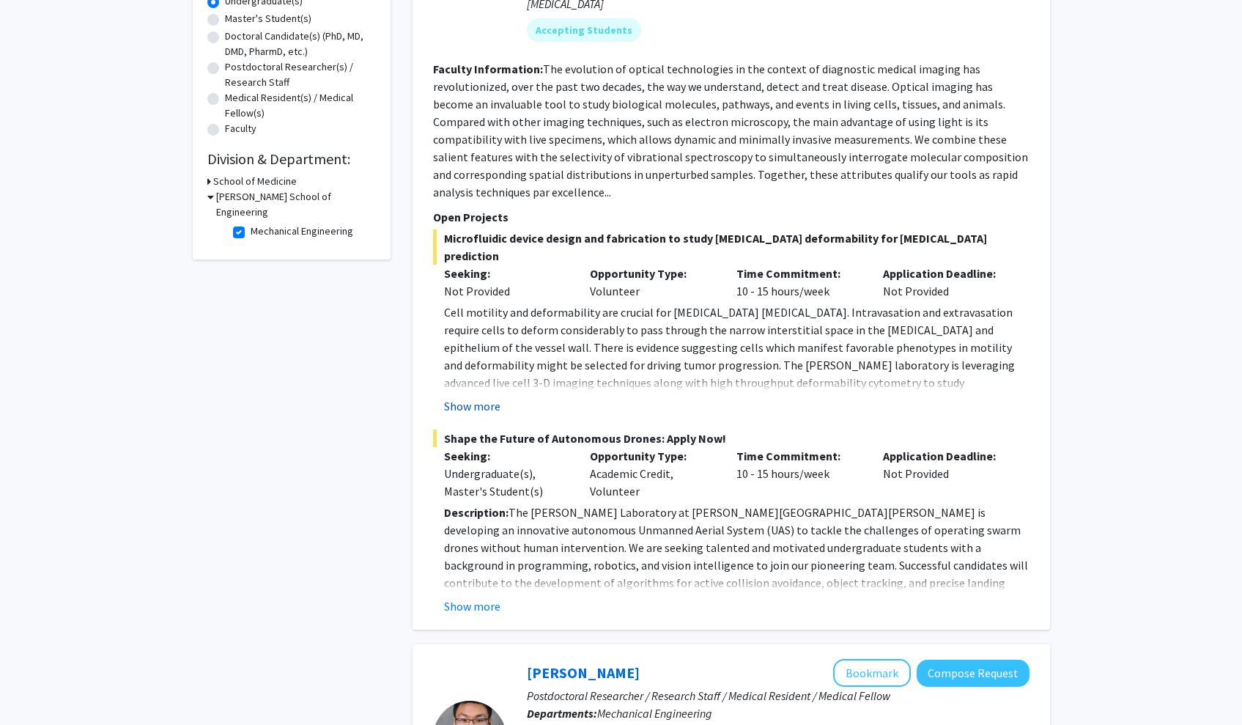
click at [466, 397] on button "Show more" at bounding box center [472, 406] width 56 height 18
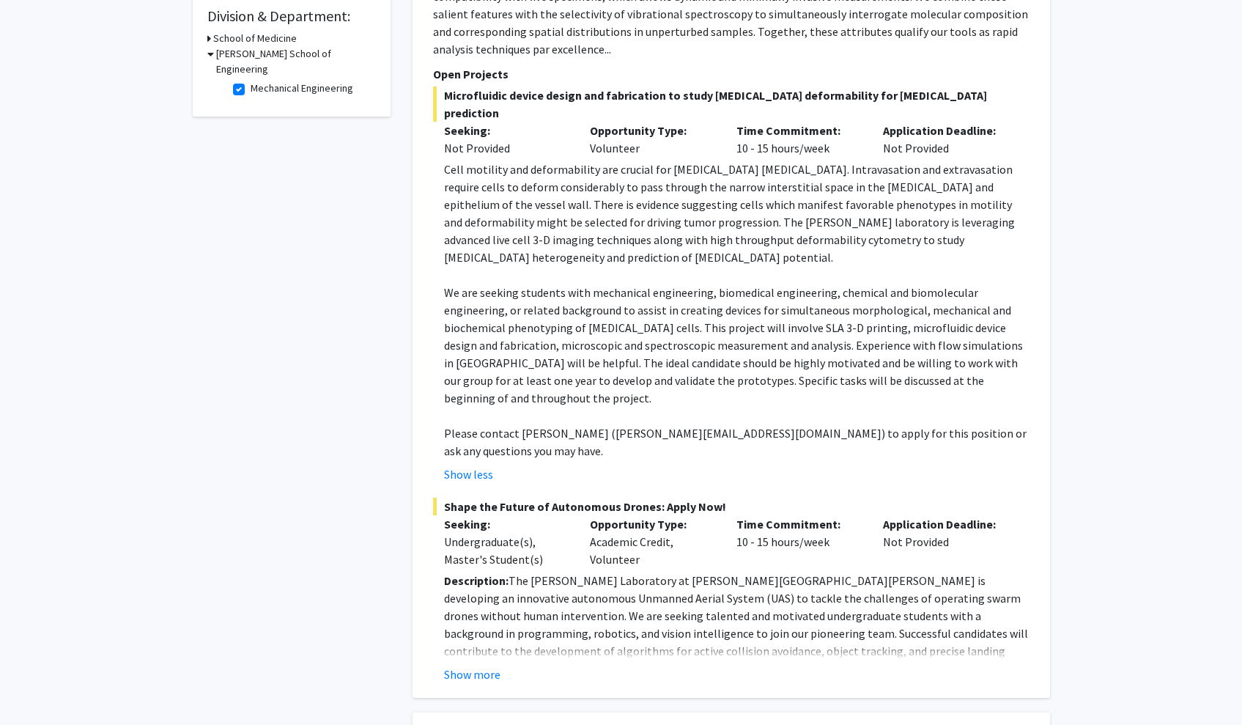
scroll to position [537, 0]
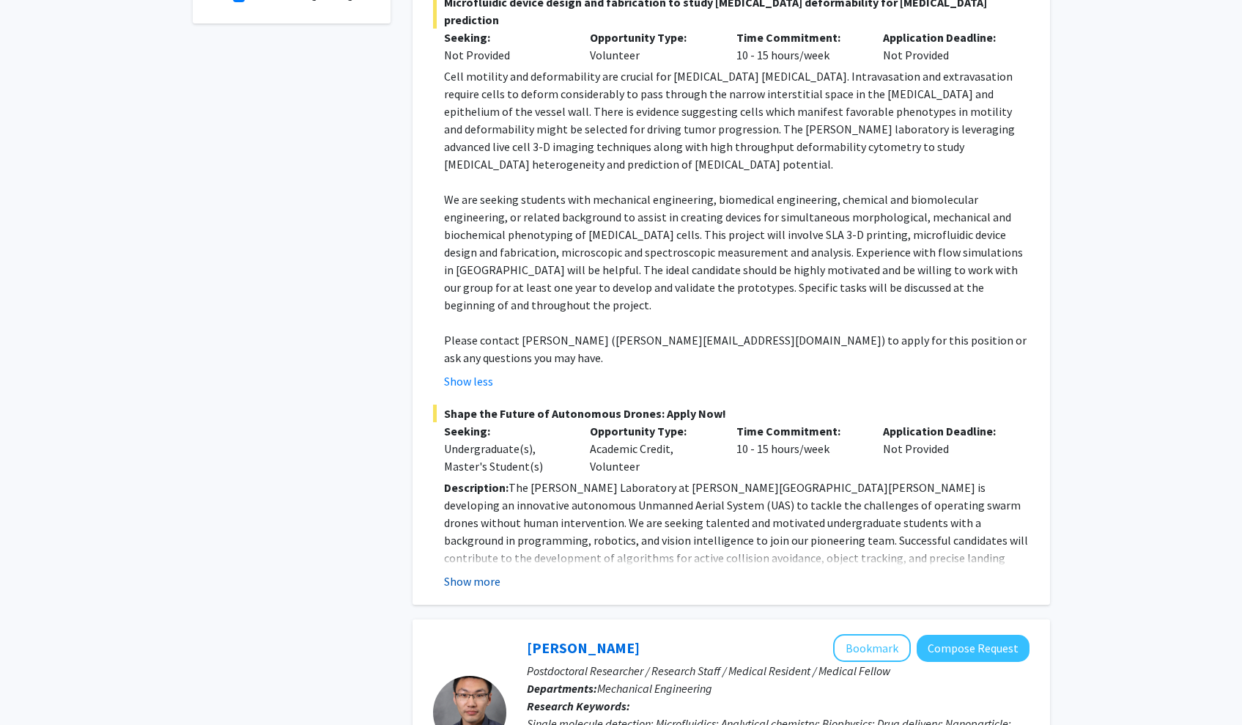
click at [475, 572] on button "Show more" at bounding box center [472, 581] width 56 height 18
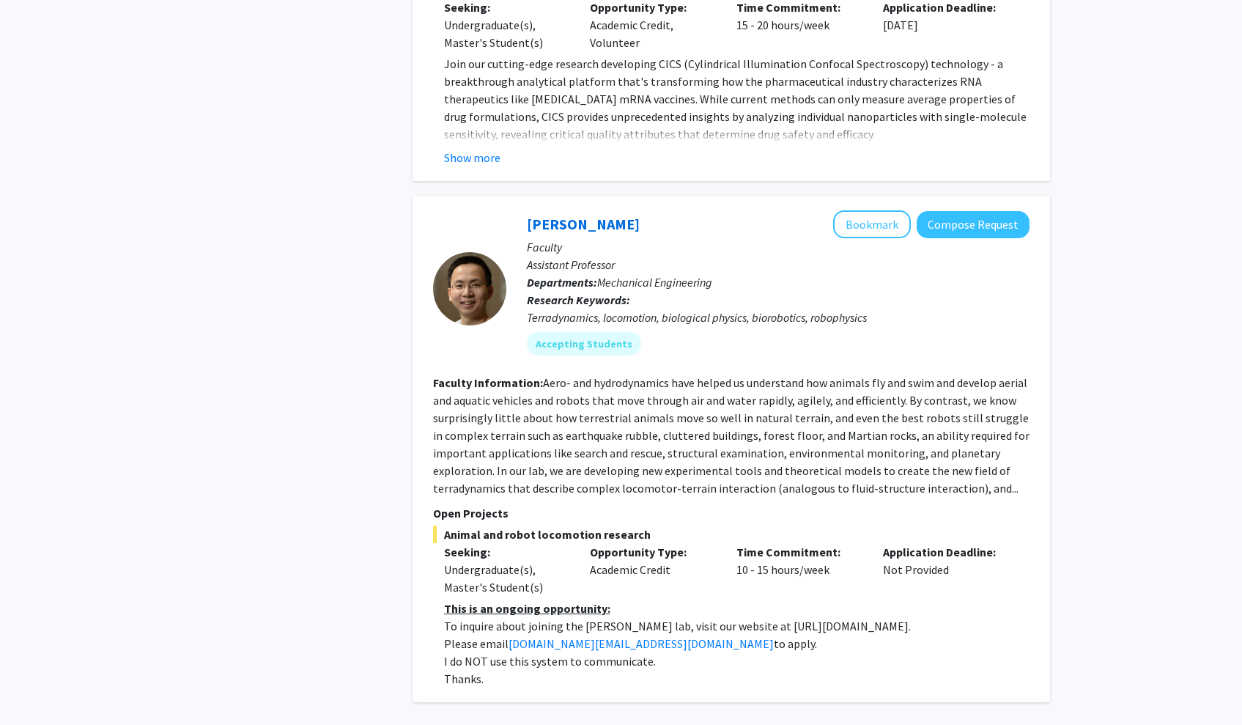
scroll to position [2277, 0]
click at [568, 373] on section "Faculty Information: Aero- and hydrodynamics have helped us understand how anim…" at bounding box center [731, 433] width 597 height 123
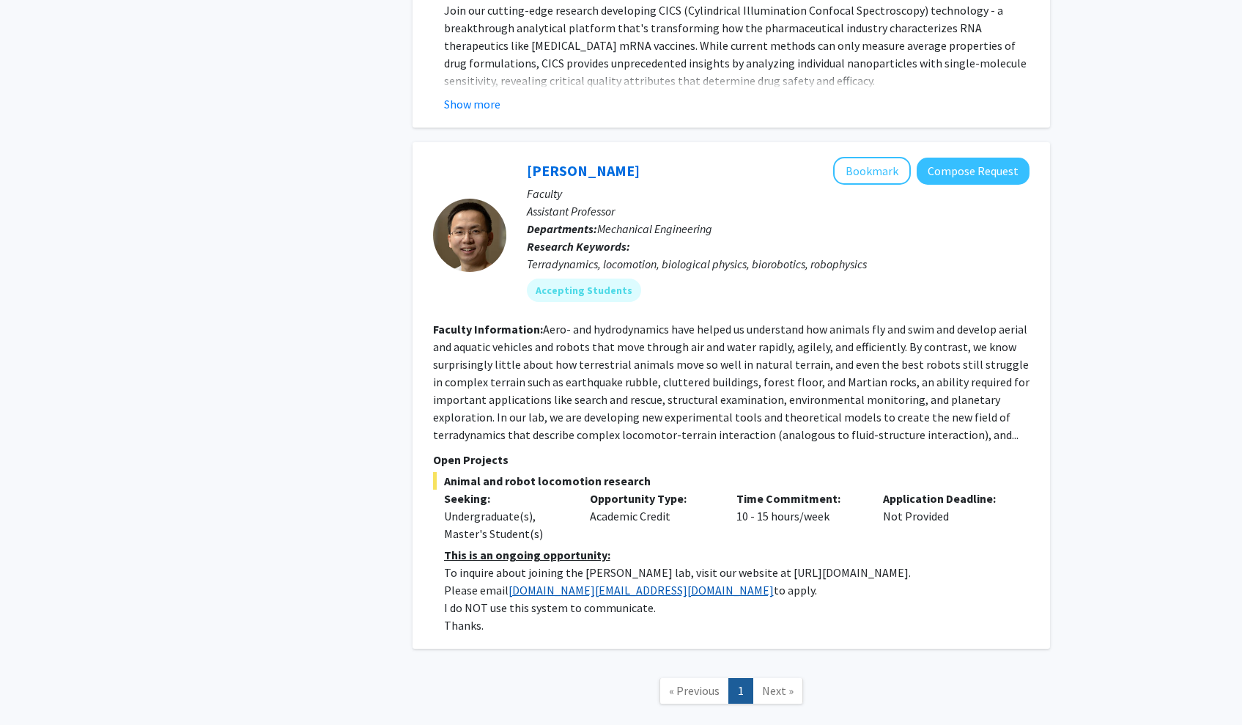
scroll to position [2328, 0]
drag, startPoint x: 765, startPoint y: 488, endPoint x: 853, endPoint y: 490, distance: 88.0
click at [862, 564] on p "To inquire about joining the [PERSON_NAME] lab, visit our website at [URL][DOMA…" at bounding box center [737, 573] width 586 height 18
click at [781, 564] on p "To inquire about joining the [PERSON_NAME] lab, visit our website at [URL][DOMA…" at bounding box center [737, 573] width 586 height 18
drag, startPoint x: 762, startPoint y: 489, endPoint x: 863, endPoint y: 483, distance: 101.3
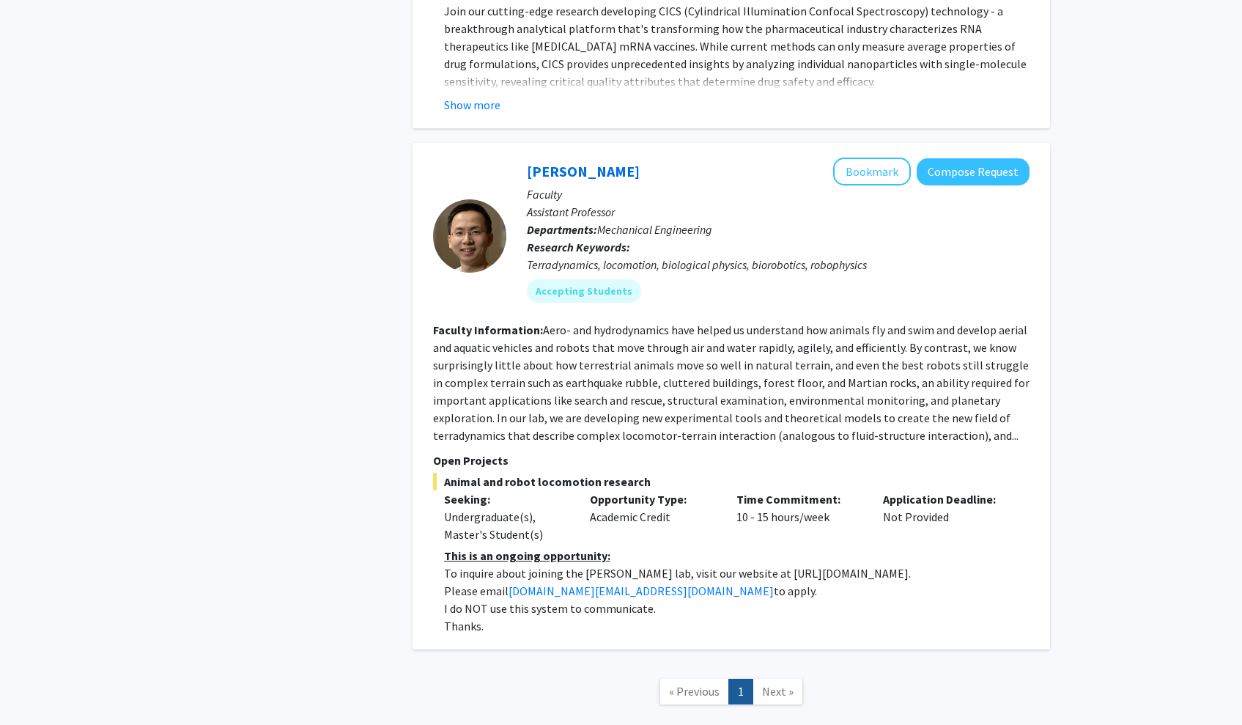
click at [863, 564] on p "To inquire about joining the [PERSON_NAME] lab, visit our website at [URL][DOMA…" at bounding box center [737, 573] width 586 height 18
copy p "//[DOMAIN_NAME][URL]"
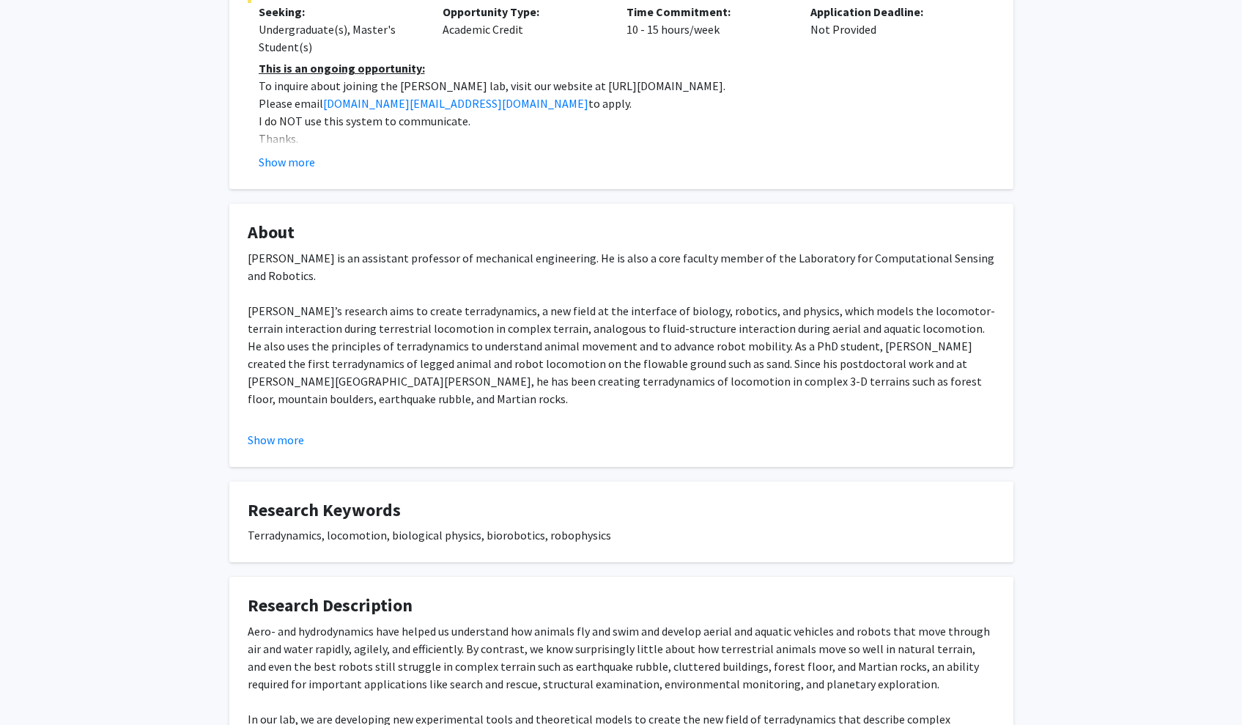
scroll to position [327, 0]
click at [268, 433] on button "Show more" at bounding box center [276, 439] width 56 height 18
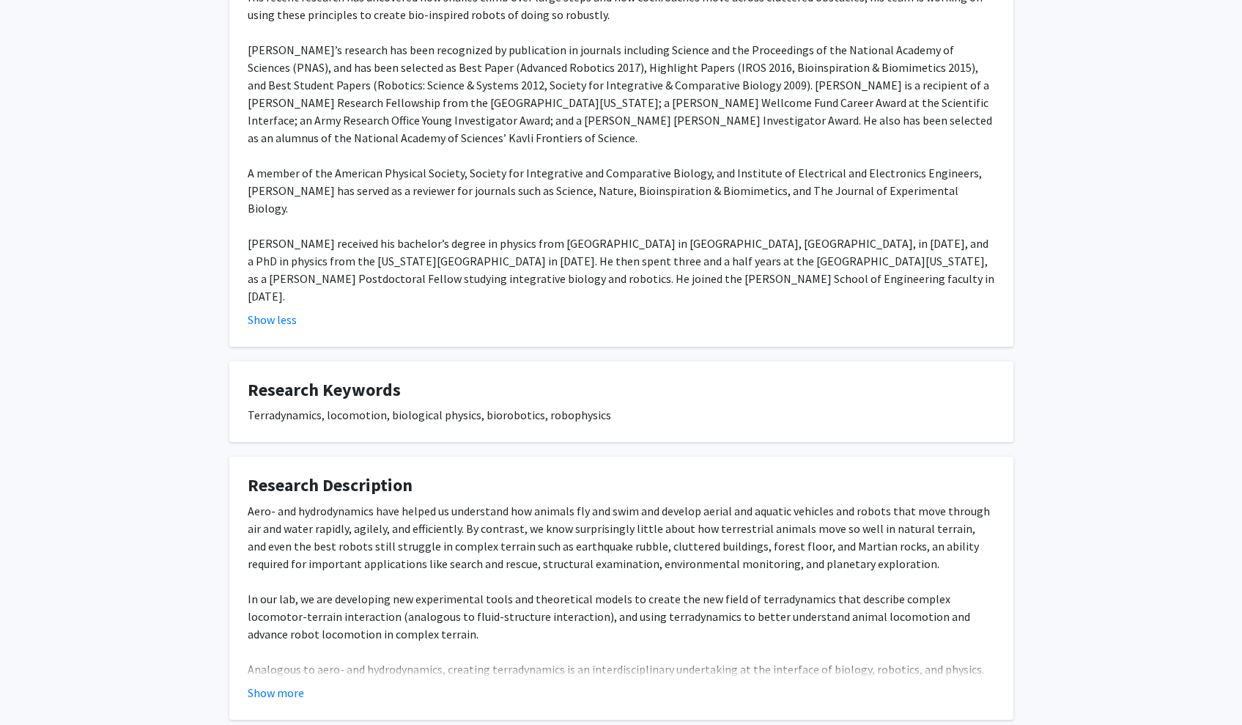
scroll to position [762, 0]
click at [266, 685] on button "Show more" at bounding box center [276, 694] width 56 height 18
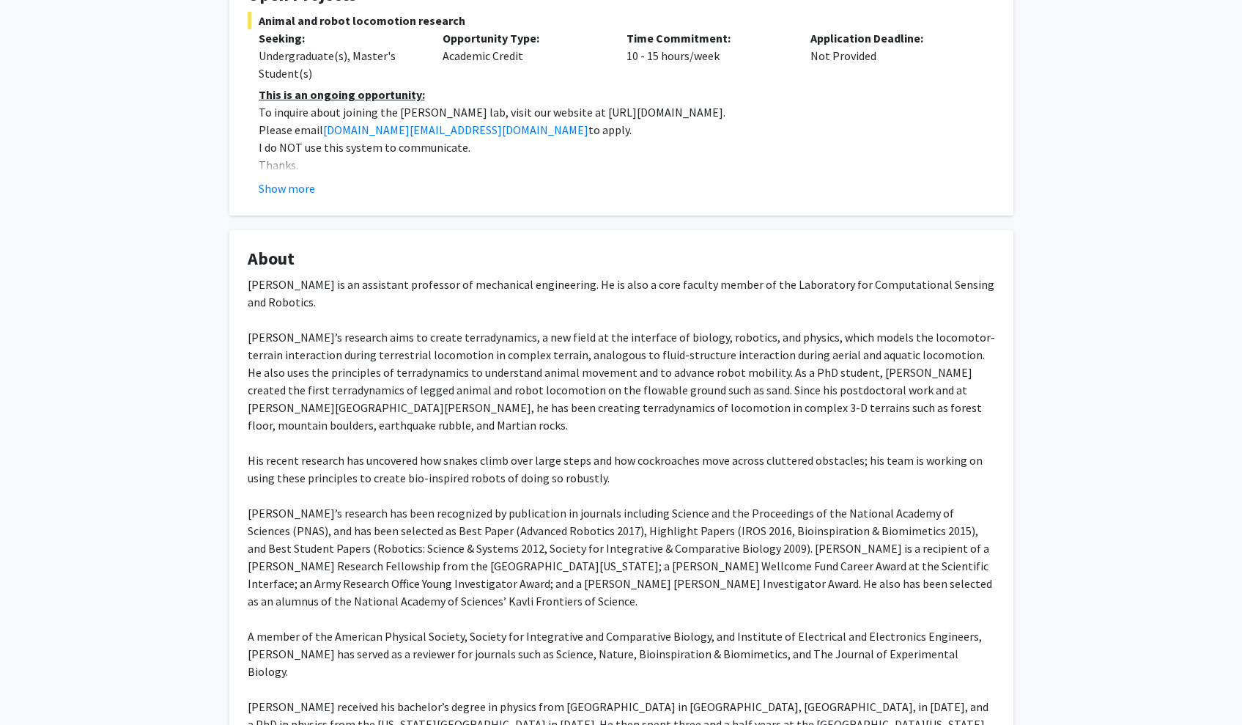
scroll to position [298, 0]
click at [310, 196] on button "Show more" at bounding box center [287, 190] width 56 height 18
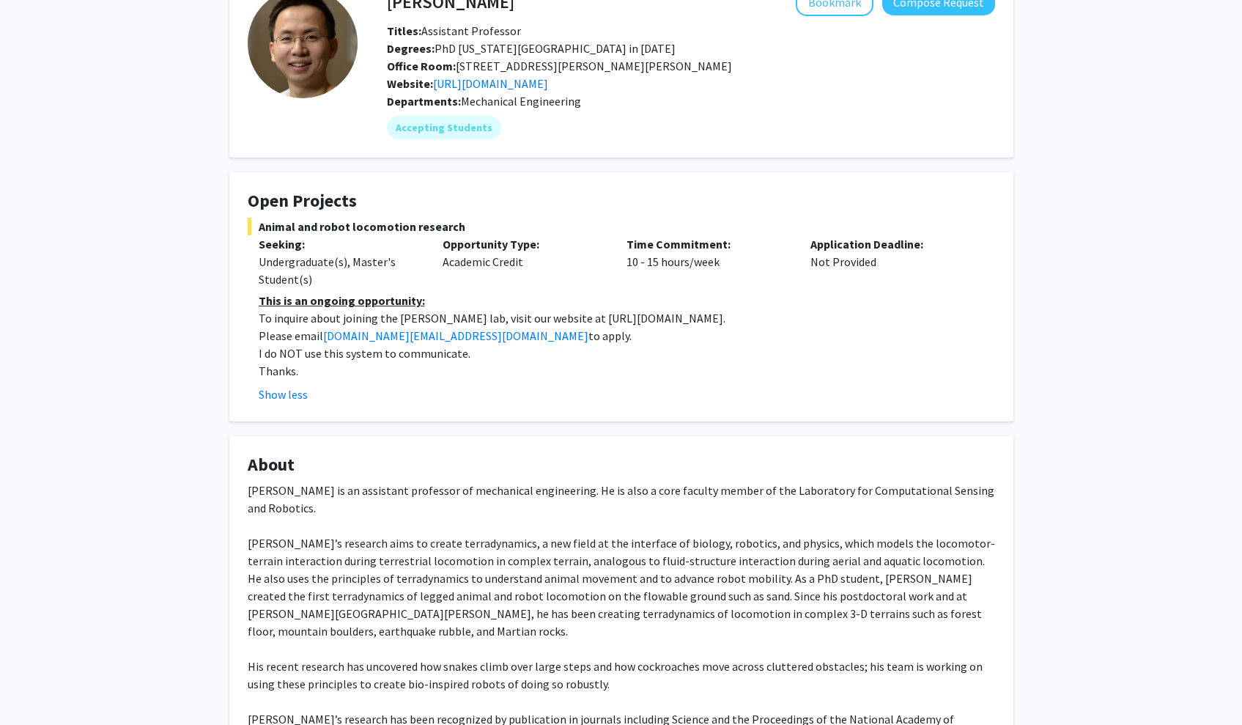
scroll to position [70, 0]
